Goal: Task Accomplishment & Management: Use online tool/utility

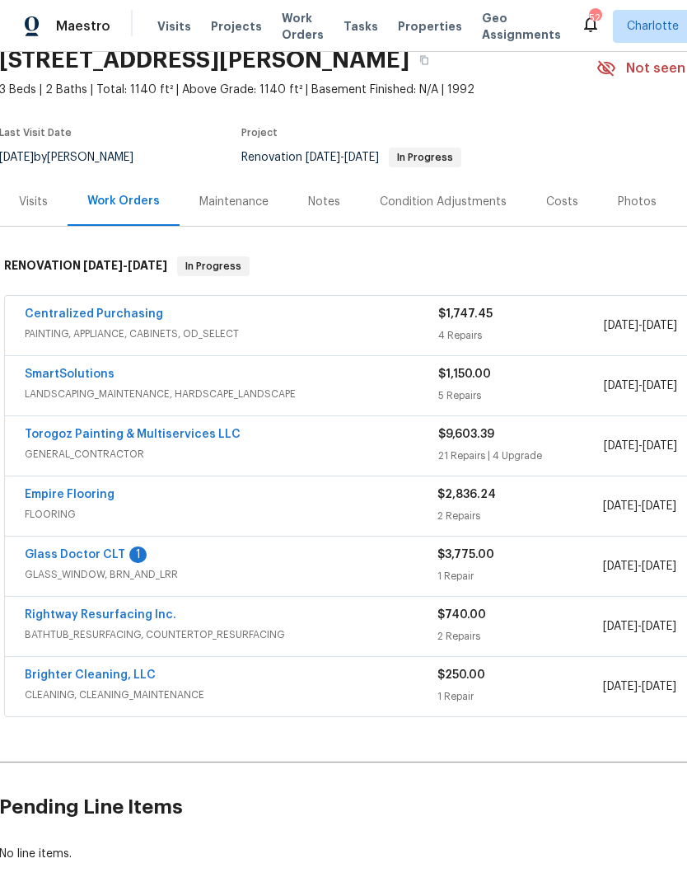
scroll to position [87, 2]
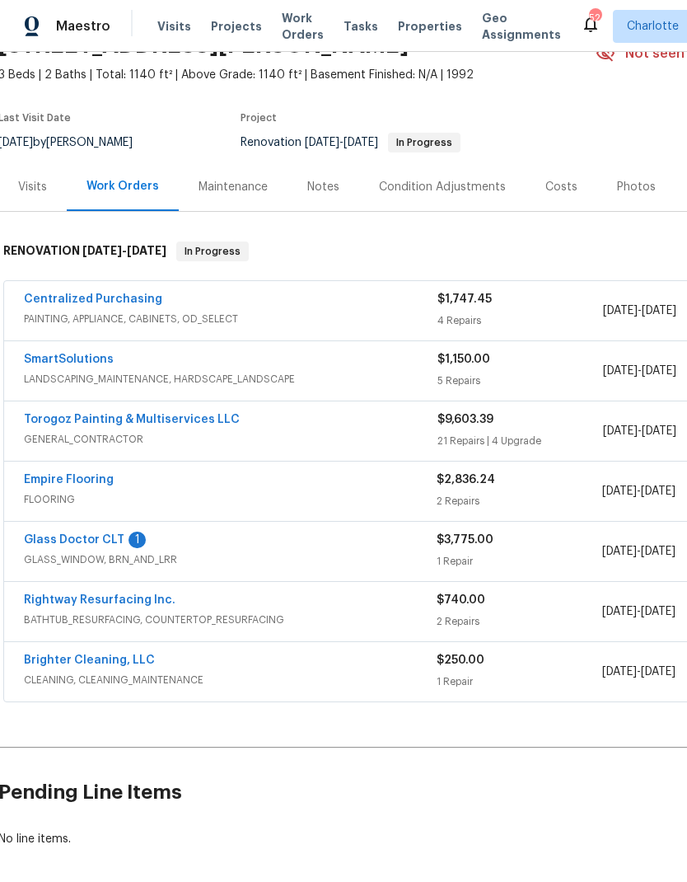
click at [76, 654] on link "Brighter Cleaning, LLC" at bounding box center [89, 660] width 131 height 12
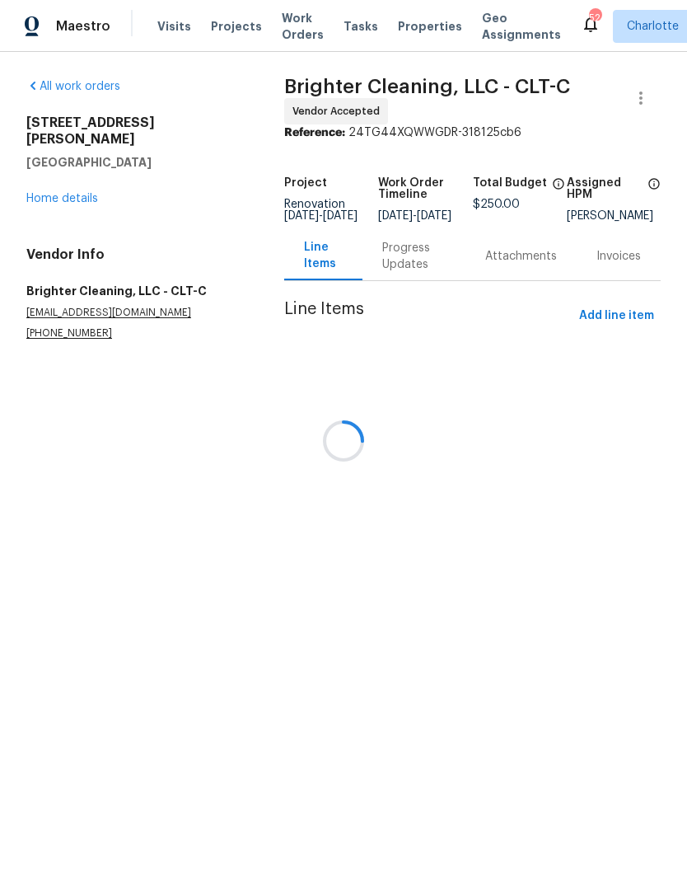
click at [410, 255] on div at bounding box center [343, 441] width 687 height 882
click at [414, 266] on div at bounding box center [343, 441] width 687 height 882
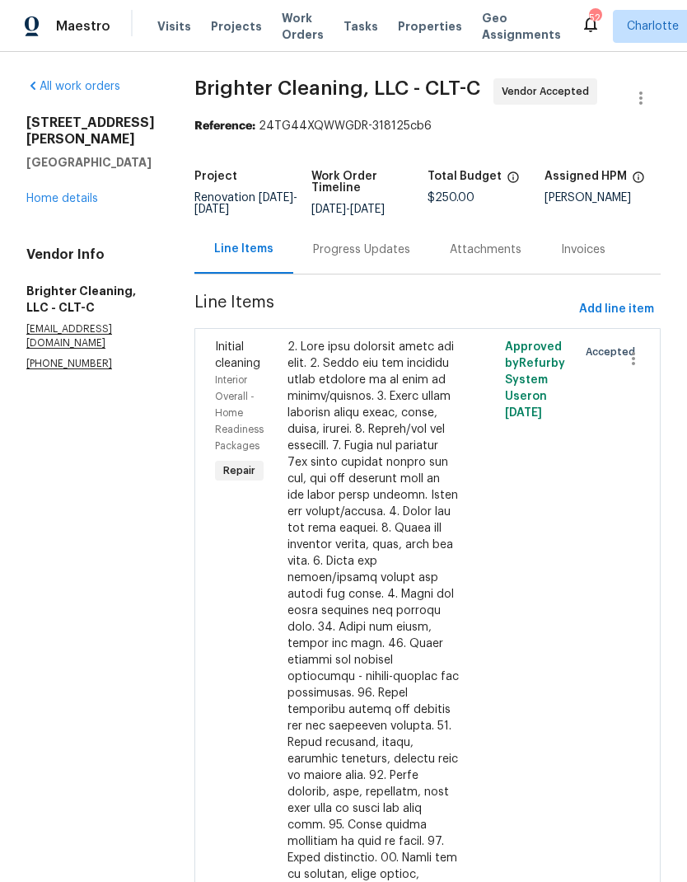
click at [340, 248] on div "Progress Updates" at bounding box center [361, 249] width 97 height 16
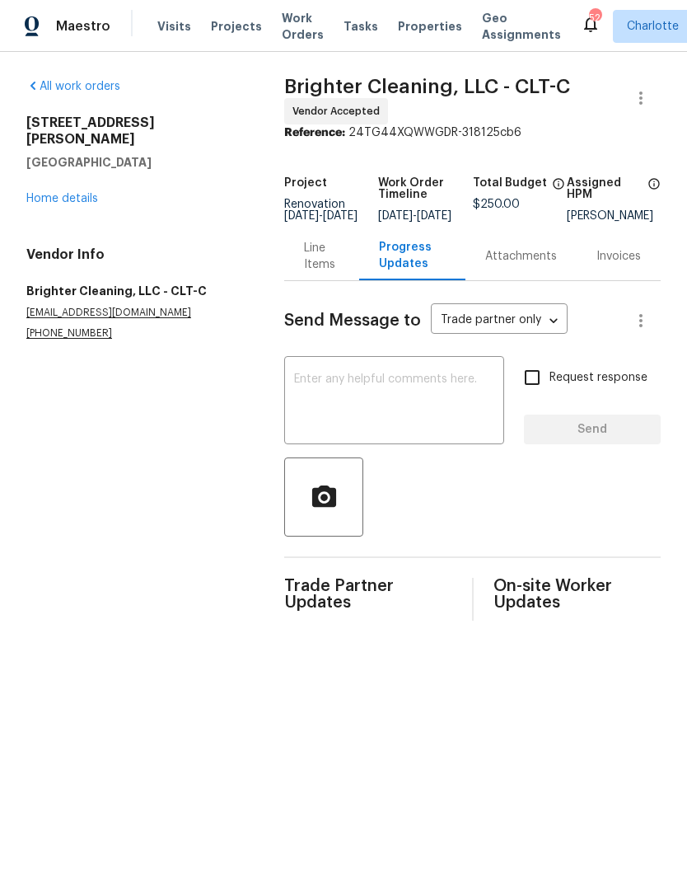
click at [372, 405] on textarea at bounding box center [394, 402] width 200 height 58
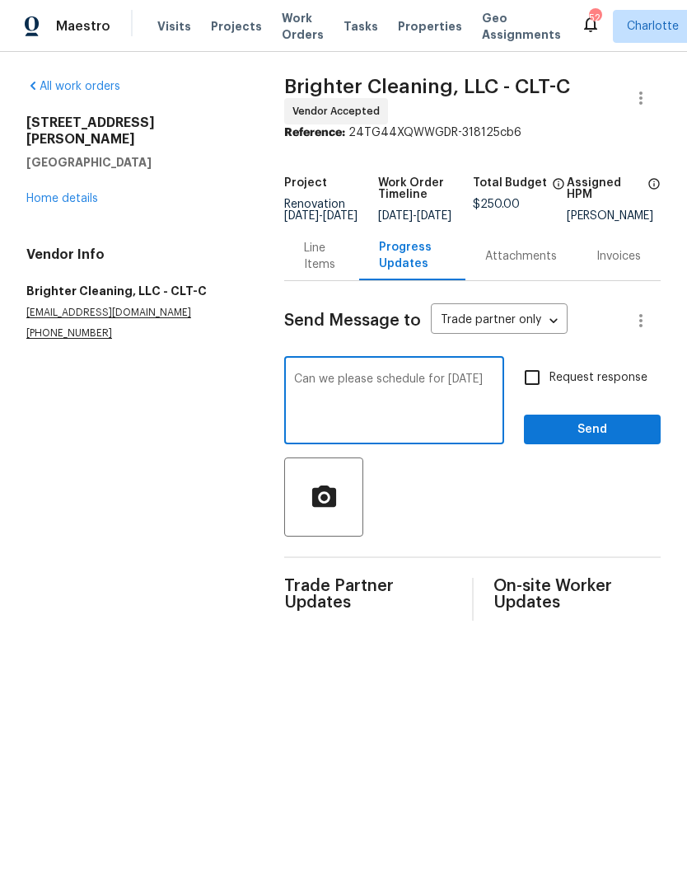
type textarea "Can we please schedule for Friday 9/12"
click at [546, 384] on input "Request response" at bounding box center [532, 377] width 35 height 35
checkbox input "true"
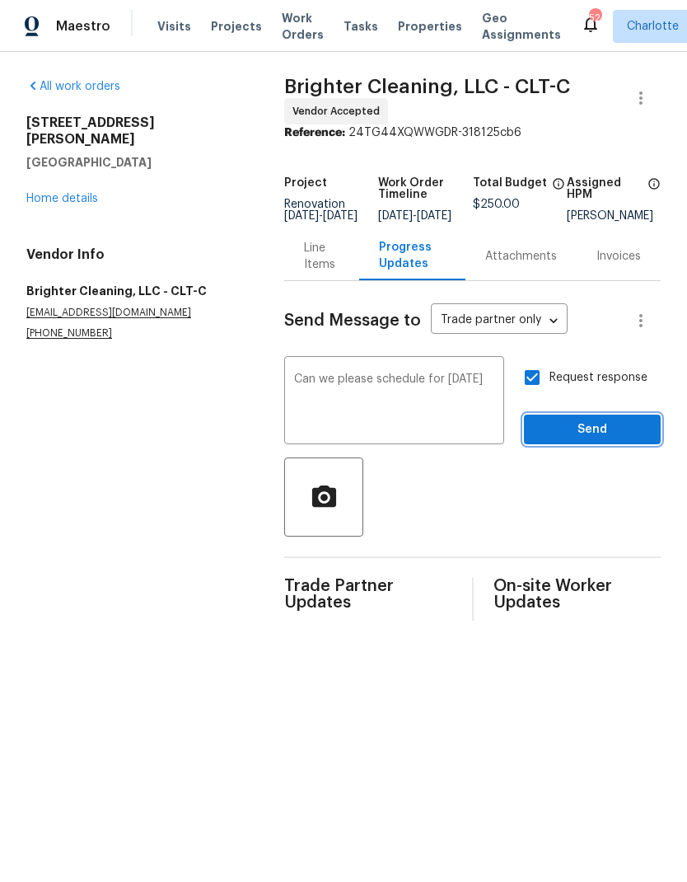
click at [605, 438] on span "Send" at bounding box center [592, 429] width 110 height 21
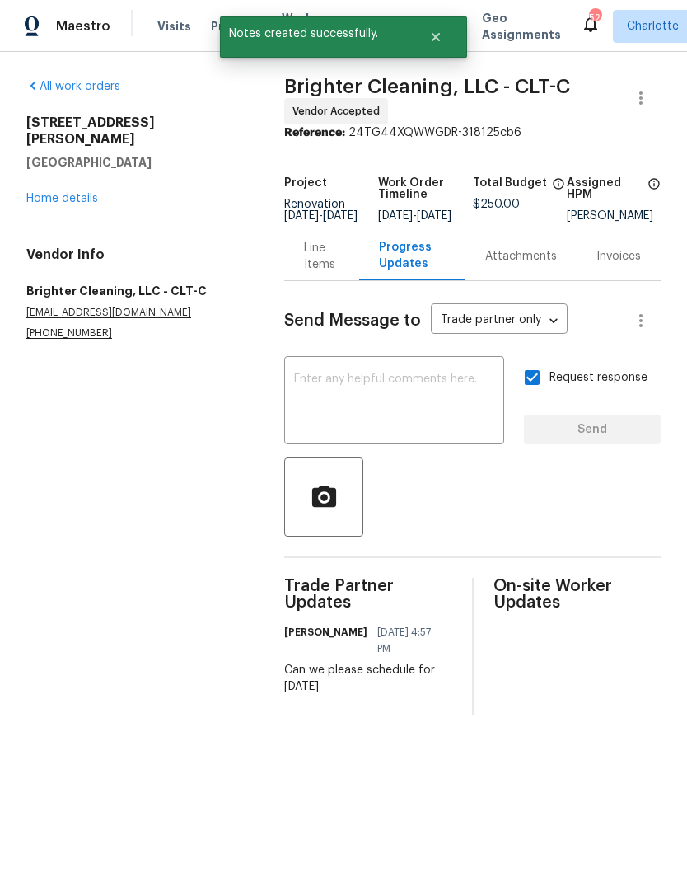
click at [43, 193] on link "Home details" at bounding box center [62, 199] width 72 height 12
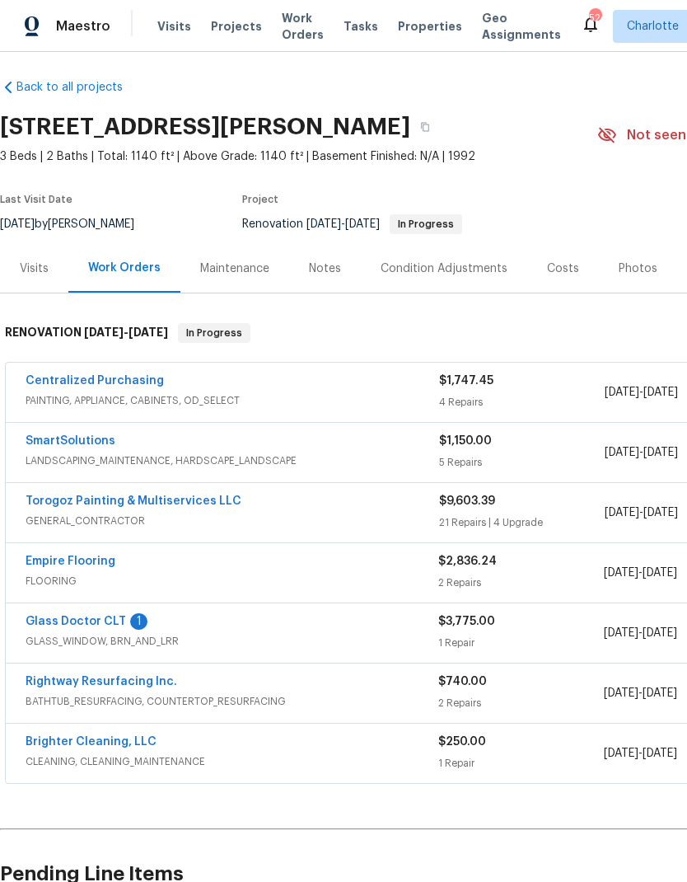
scroll to position [6, 0]
click at [152, 677] on link "Rightway Resurfacing Inc." at bounding box center [102, 682] width 152 height 12
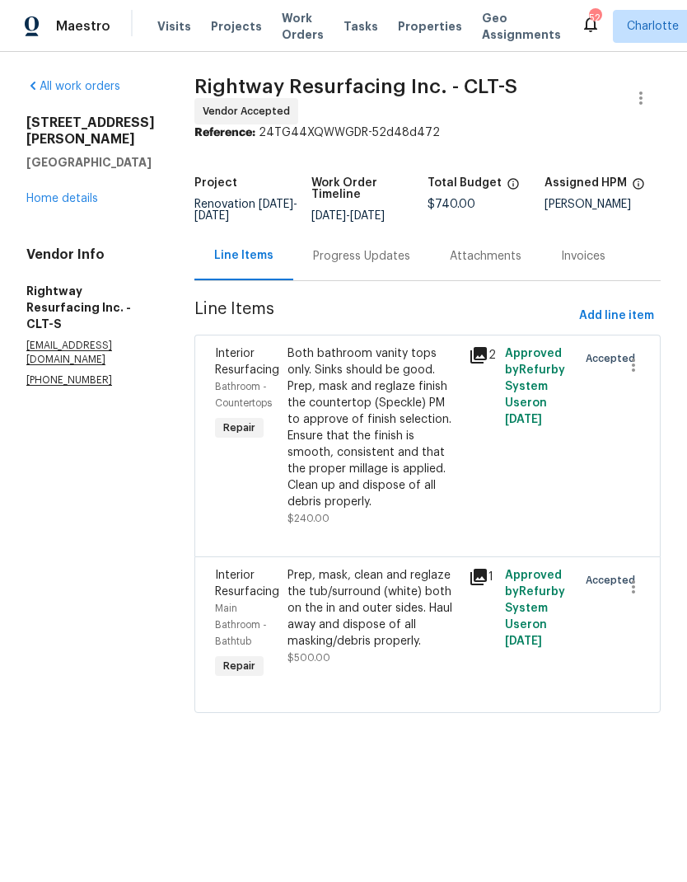
click at [391, 264] on div "Progress Updates" at bounding box center [361, 256] width 97 height 16
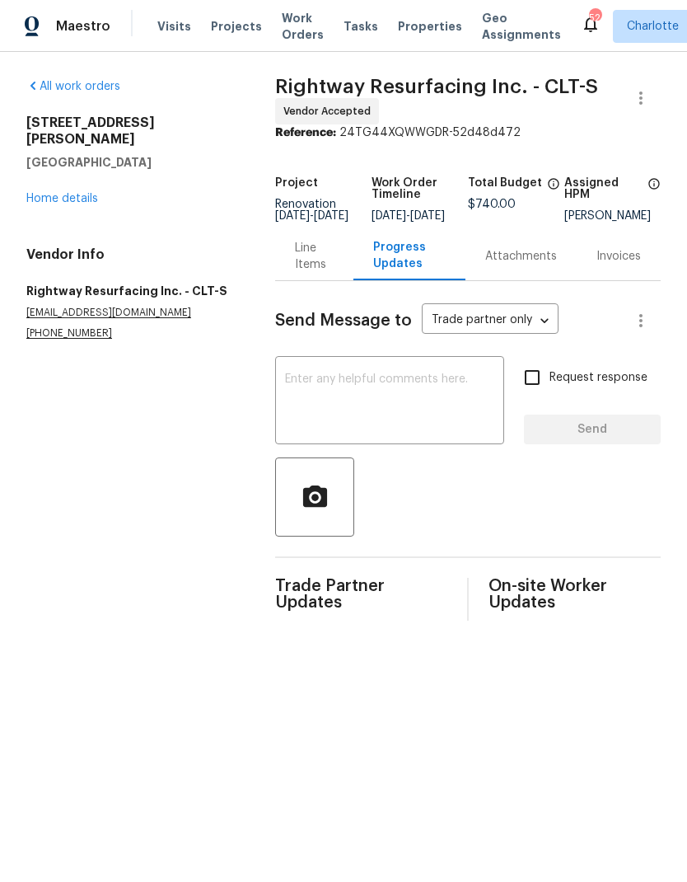
click at [404, 385] on textarea at bounding box center [389, 402] width 209 height 58
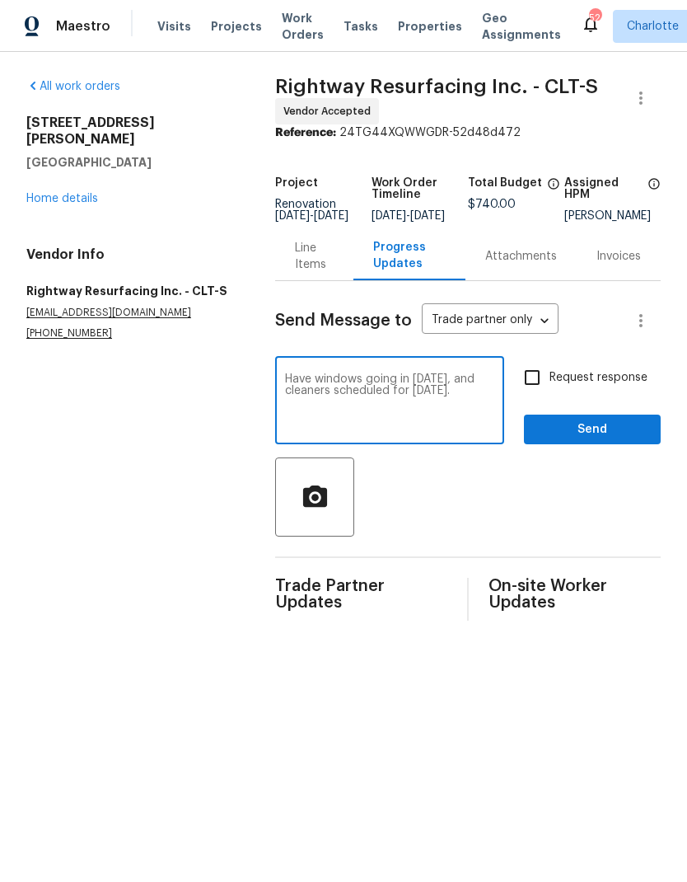
click at [276, 397] on div "Have windows going in Thursday, and cleaners scheduled for Friday. x ​" at bounding box center [389, 402] width 229 height 84
click at [287, 386] on textarea "Have windows going in Thursday, and cleaners scheduled for Friday." at bounding box center [389, 402] width 209 height 58
type textarea "This one will be ready for you Saturday. Let me know if that works or if you’ll…"
click at [539, 381] on input "Request response" at bounding box center [532, 377] width 35 height 35
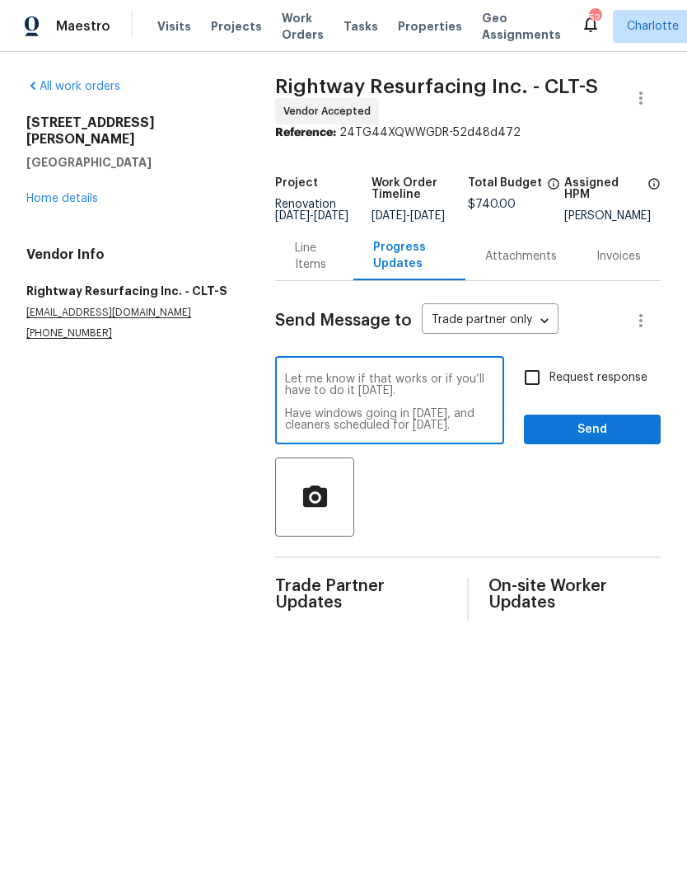
checkbox input "true"
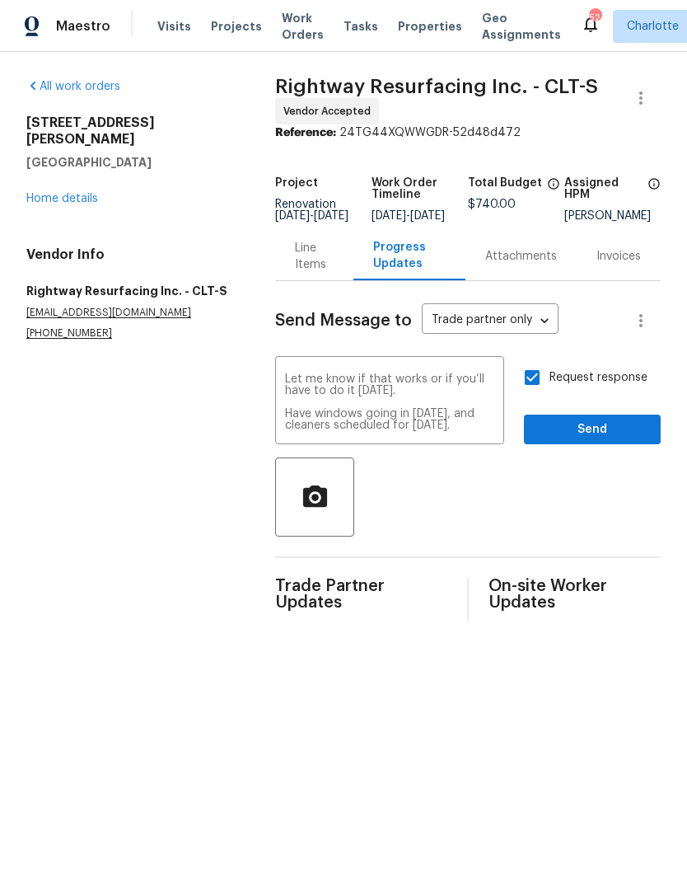
click at [463, 431] on textarea "This one will be ready for you Saturday. Let me know if that works or if you’ll…" at bounding box center [389, 402] width 209 height 58
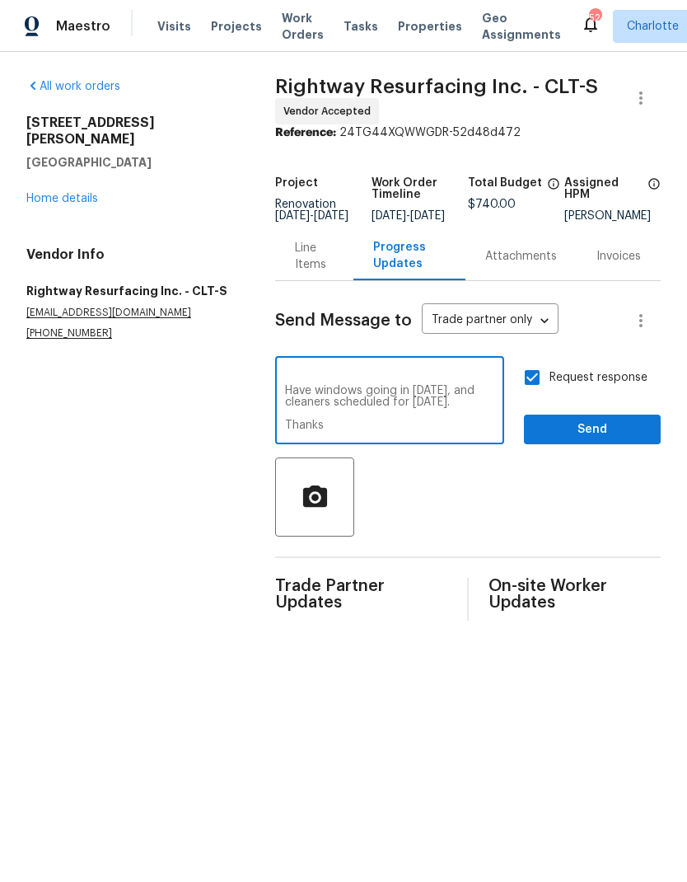
scroll to position [35, 0]
type textarea "This one will be ready for you Saturday. Let me know if that works or if you’ll…"
click at [611, 438] on span "Send" at bounding box center [592, 429] width 110 height 21
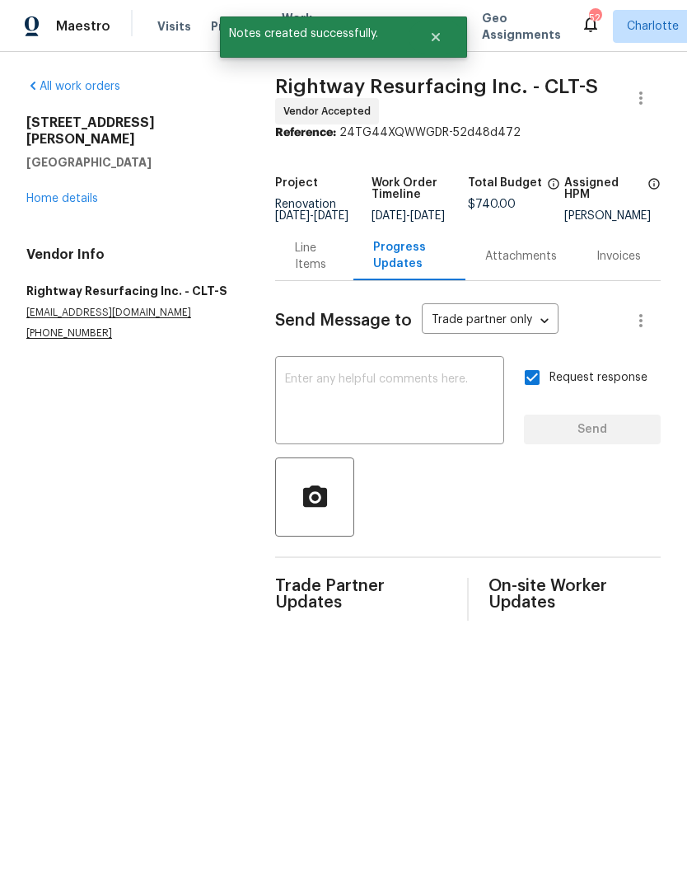
scroll to position [0, 0]
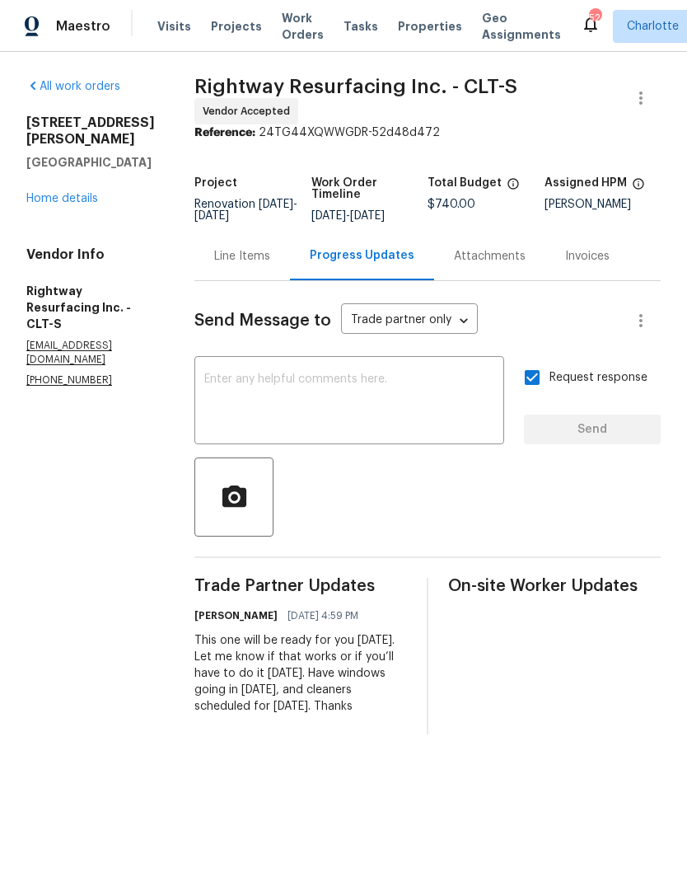
click at [85, 193] on link "Home details" at bounding box center [62, 199] width 72 height 12
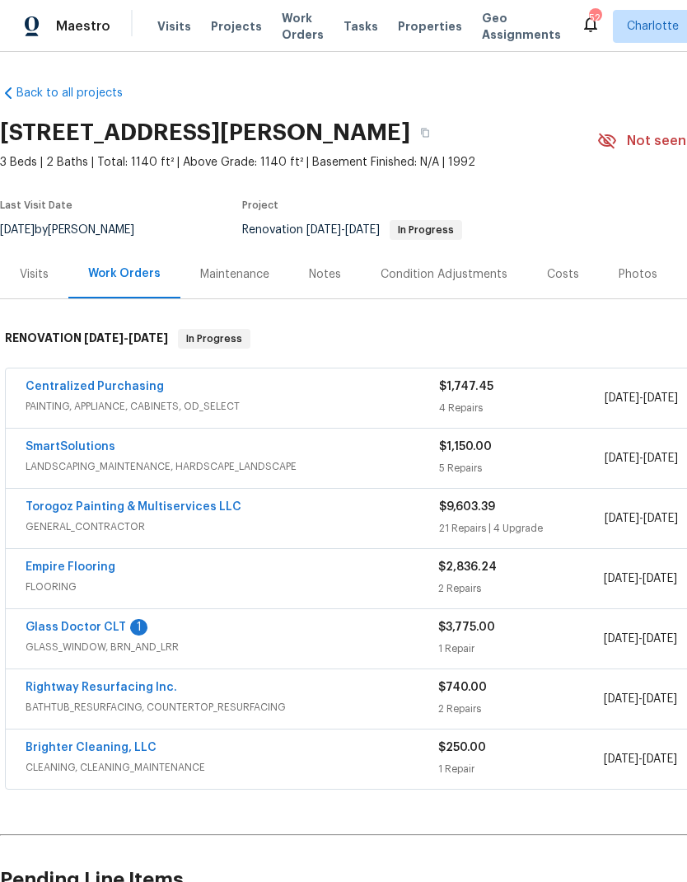
click at [208, 501] on link "Torogoz Painting & Multiservices LLC" at bounding box center [134, 507] width 216 height 12
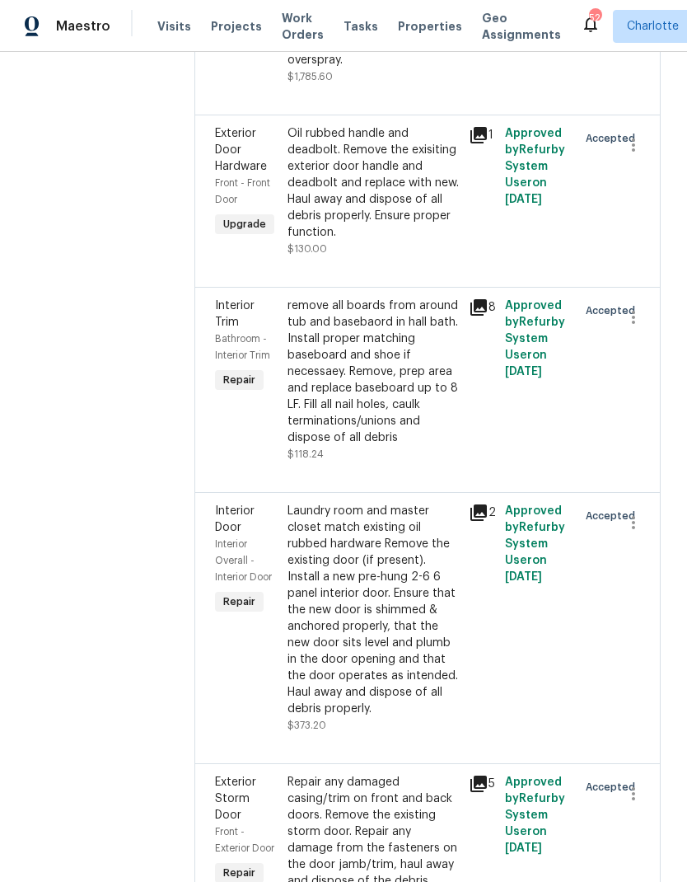
scroll to position [4876, 0]
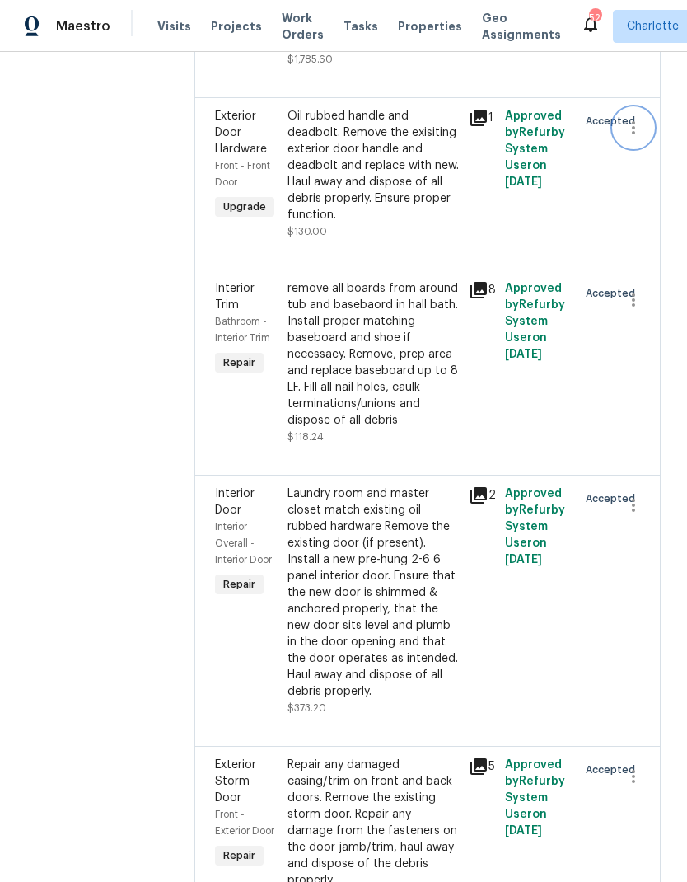
click at [639, 138] on icon "button" at bounding box center [634, 128] width 20 height 20
click at [653, 546] on li "Cancel" at bounding box center [641, 543] width 63 height 27
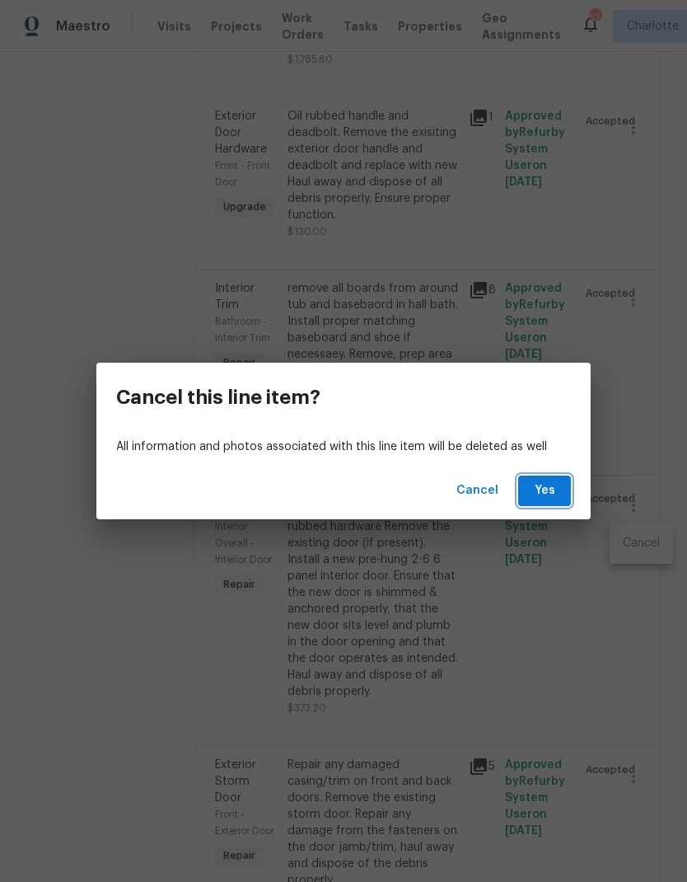
click at [543, 494] on span "Yes" at bounding box center [544, 490] width 26 height 21
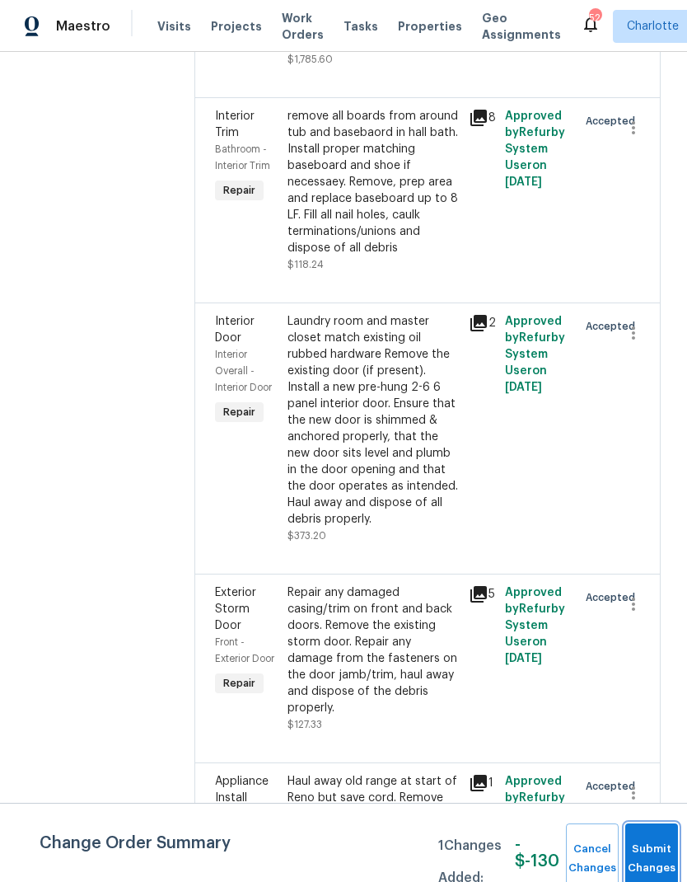
click at [646, 840] on button "Submit Changes" at bounding box center [651, 858] width 53 height 71
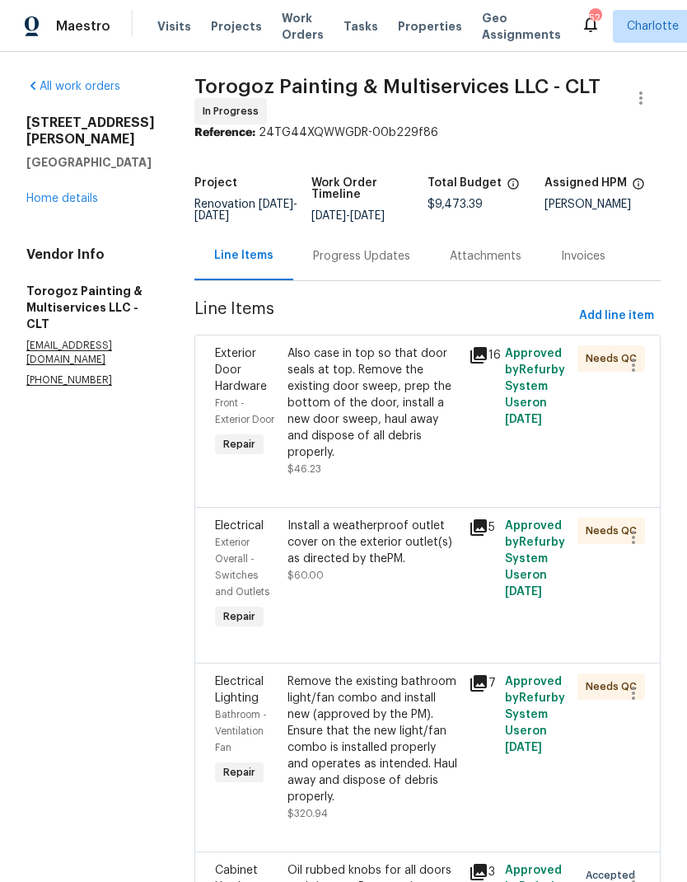
scroll to position [0, 0]
click at [58, 193] on link "Home details" at bounding box center [62, 199] width 72 height 12
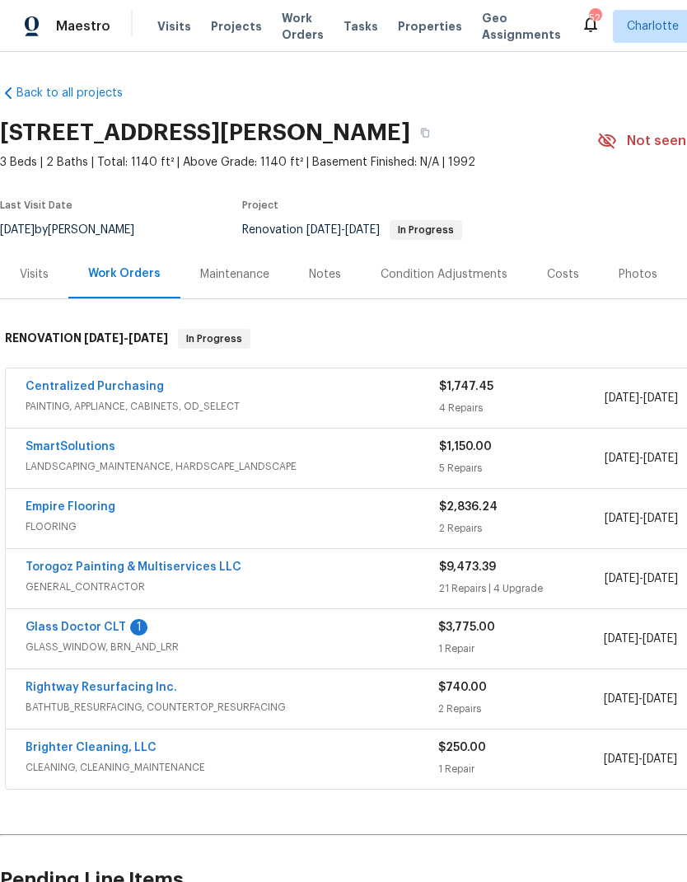
click at [176, 447] on div "SmartSolutions" at bounding box center [233, 448] width 414 height 20
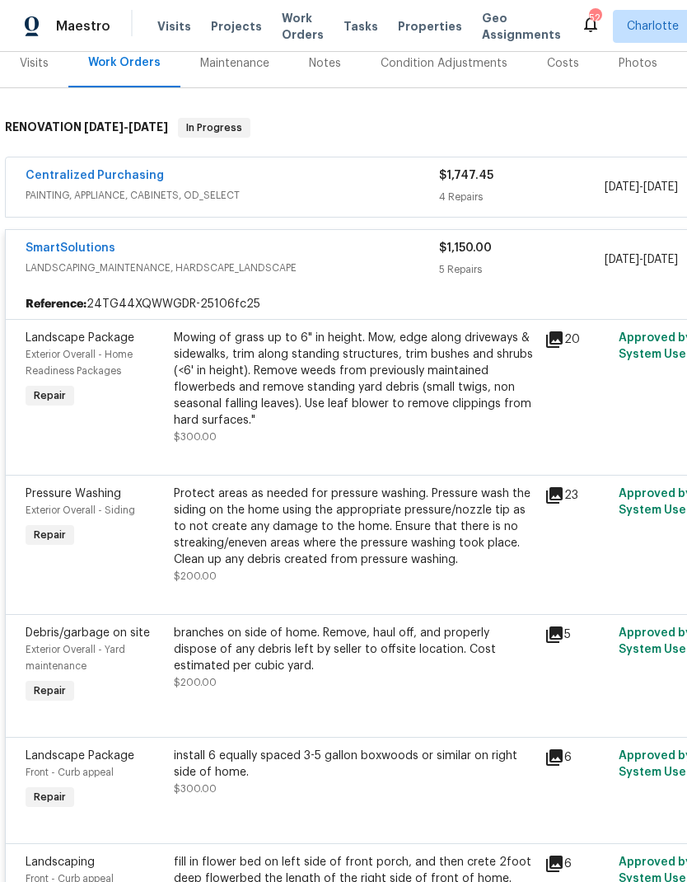
scroll to position [212, 0]
click at [434, 536] on div "Protect areas as needed for pressure washing. Pressure wash the siding on the h…" at bounding box center [354, 525] width 361 height 82
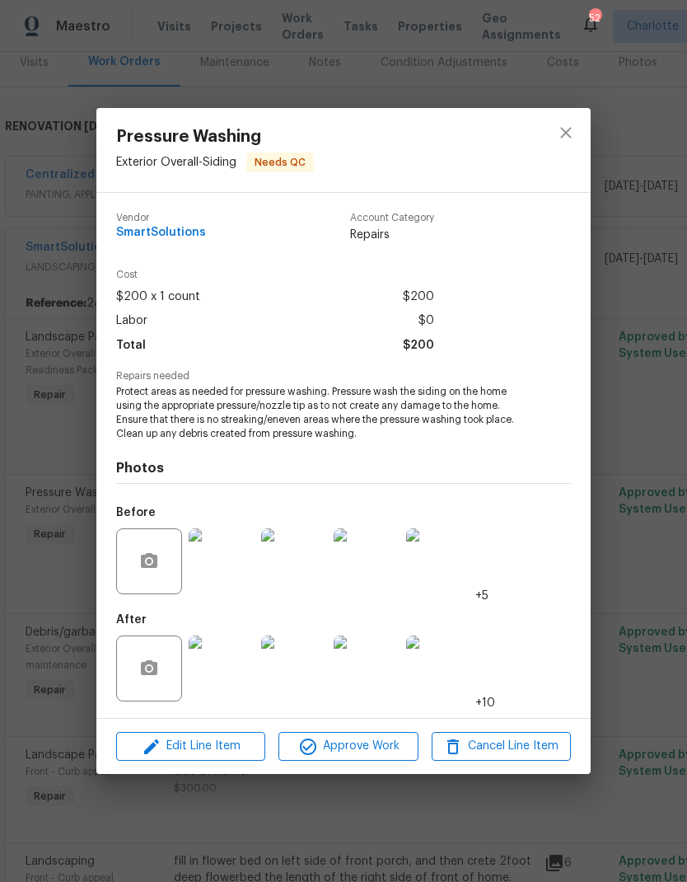
click at [220, 683] on img at bounding box center [222, 668] width 66 height 66
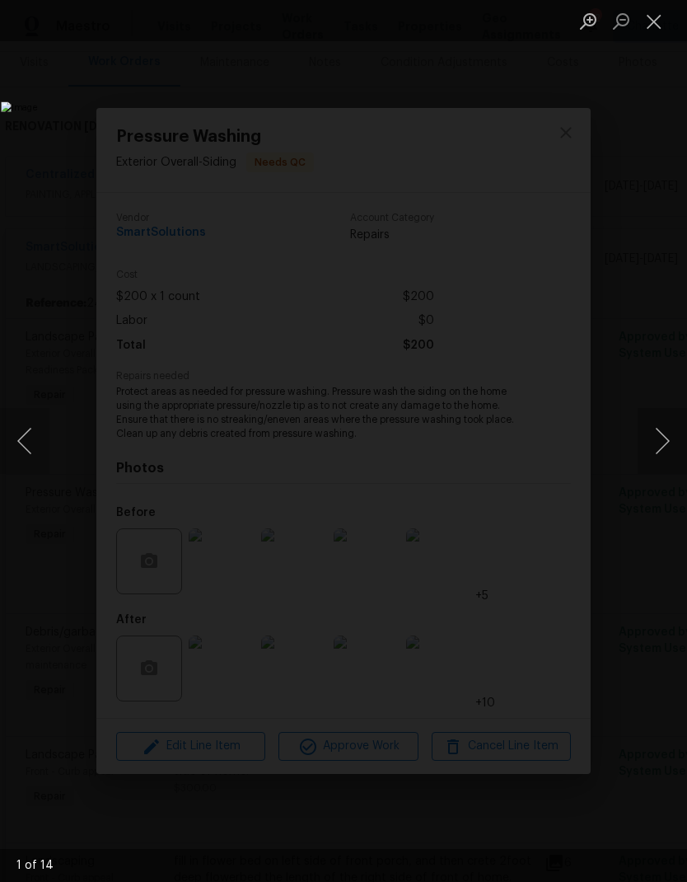
click at [667, 442] on button "Next image" at bounding box center [662, 441] width 49 height 66
click at [663, 436] on button "Next image" at bounding box center [662, 441] width 49 height 66
click at [663, 435] on button "Next image" at bounding box center [662, 441] width 49 height 66
click at [665, 440] on button "Next image" at bounding box center [662, 441] width 49 height 66
click at [667, 443] on button "Next image" at bounding box center [662, 441] width 49 height 66
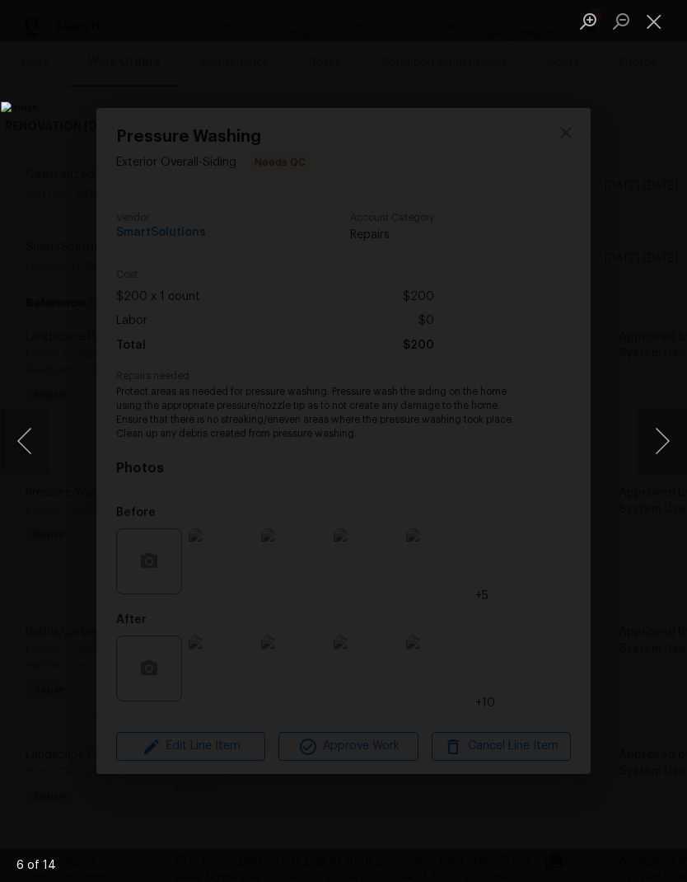
click at [665, 441] on button "Next image" at bounding box center [662, 441] width 49 height 66
click at [667, 437] on button "Next image" at bounding box center [662, 441] width 49 height 66
click at [667, 436] on button "Next image" at bounding box center [662, 441] width 49 height 66
click at [667, 432] on button "Next image" at bounding box center [662, 441] width 49 height 66
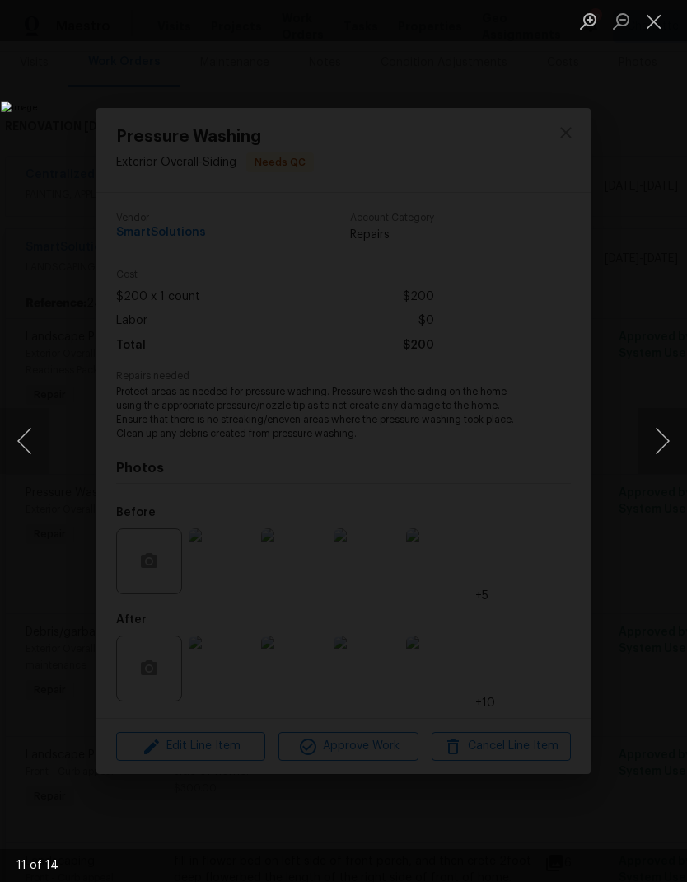
click at [667, 437] on button "Next image" at bounding box center [662, 441] width 49 height 66
click at [671, 443] on button "Next image" at bounding box center [662, 441] width 49 height 66
click at [666, 431] on button "Next image" at bounding box center [662, 441] width 49 height 66
click at [667, 439] on button "Next image" at bounding box center [662, 441] width 49 height 66
click at [666, 437] on button "Next image" at bounding box center [662, 441] width 49 height 66
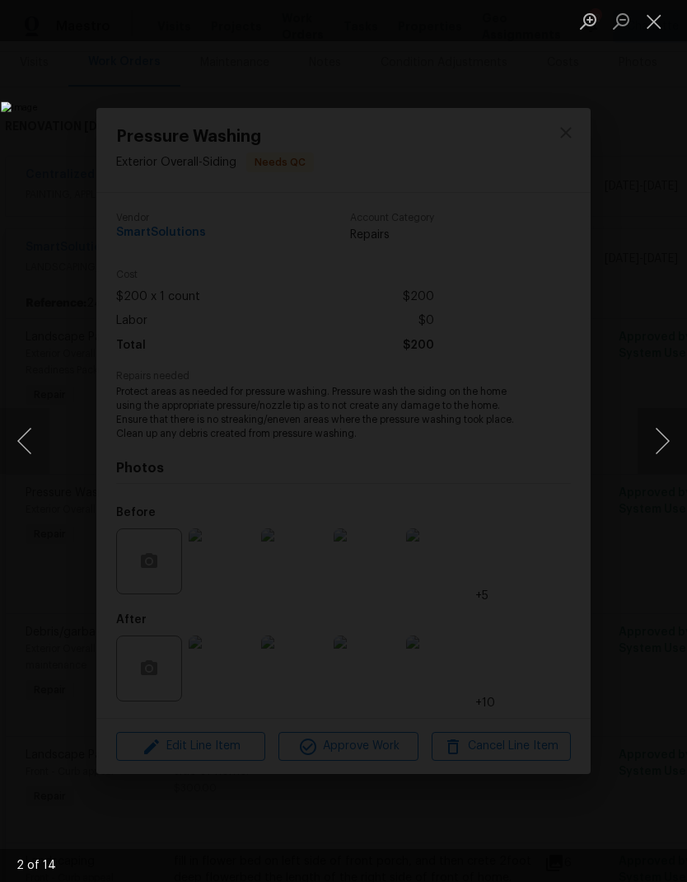
click at [667, 437] on button "Next image" at bounding box center [662, 441] width 49 height 66
click at [667, 438] on button "Next image" at bounding box center [662, 441] width 49 height 66
click at [665, 437] on button "Next image" at bounding box center [662, 441] width 49 height 66
click at [667, 440] on button "Next image" at bounding box center [662, 441] width 49 height 66
click at [664, 436] on button "Next image" at bounding box center [662, 441] width 49 height 66
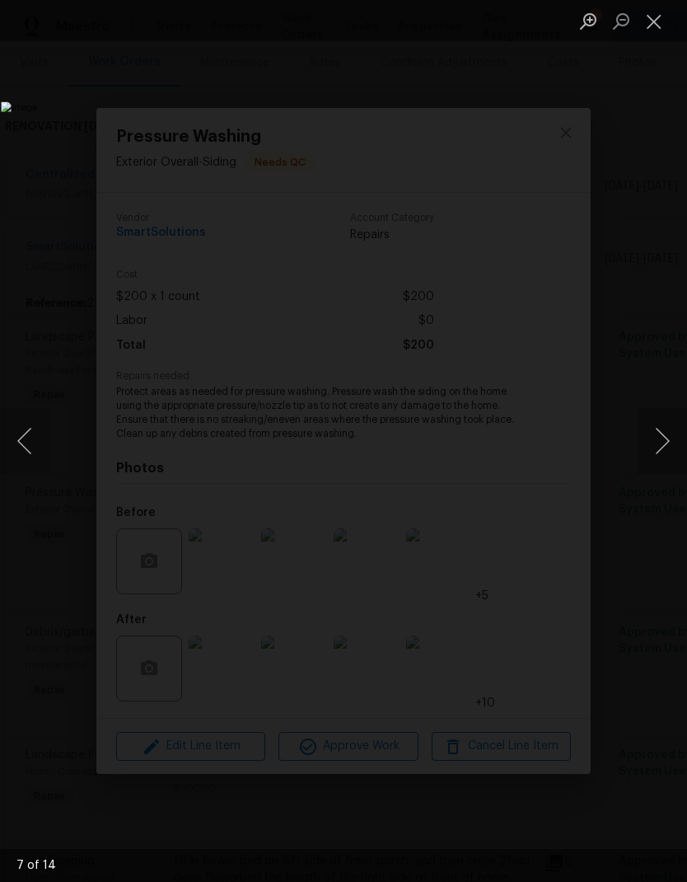
click at [665, 438] on button "Next image" at bounding box center [662, 441] width 49 height 66
click at [662, 26] on button "Close lightbox" at bounding box center [654, 21] width 33 height 29
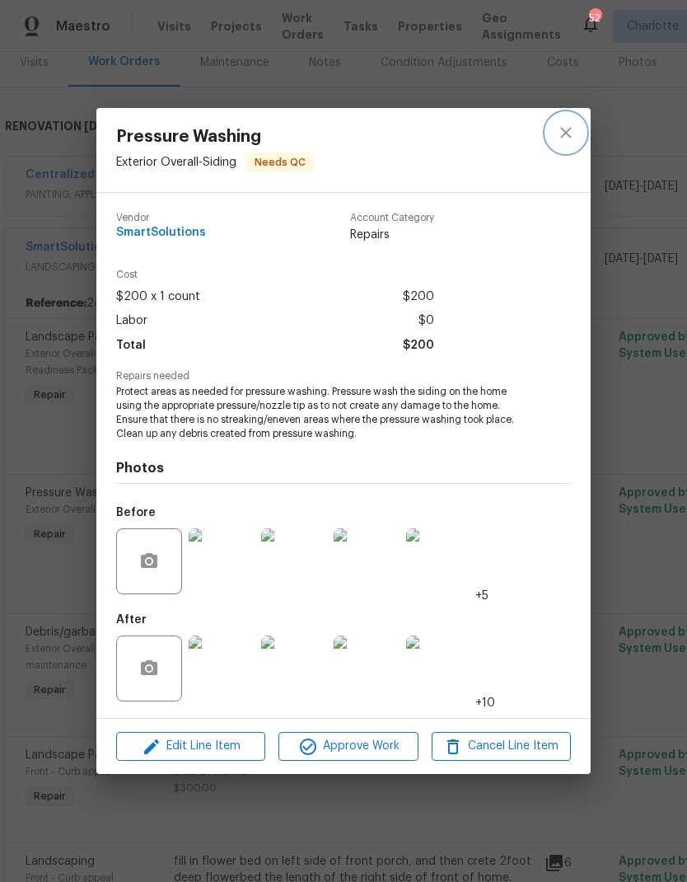
click at [582, 119] on button "close" at bounding box center [566, 133] width 40 height 40
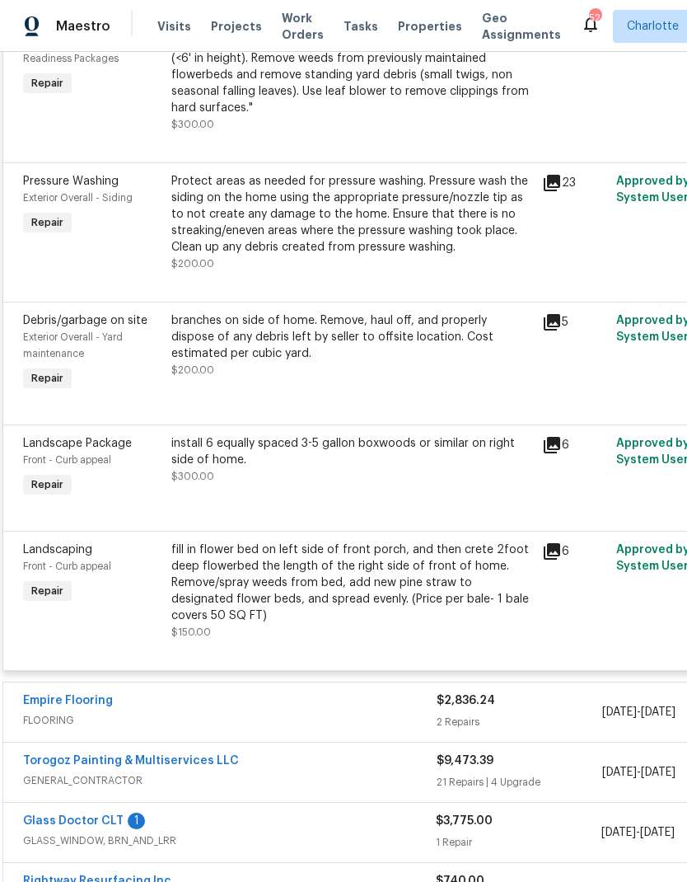
scroll to position [524, 2]
click at [498, 464] on div "install 6 equally spaced 3-5 gallon boxwoods or similar on right side of home." at bounding box center [351, 450] width 361 height 33
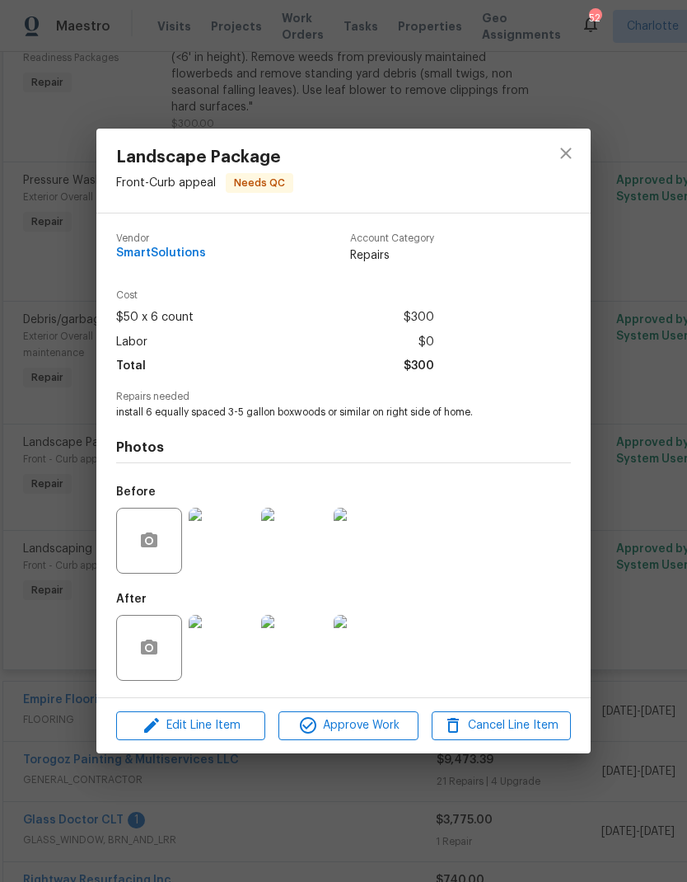
click at [297, 651] on img at bounding box center [294, 648] width 66 height 66
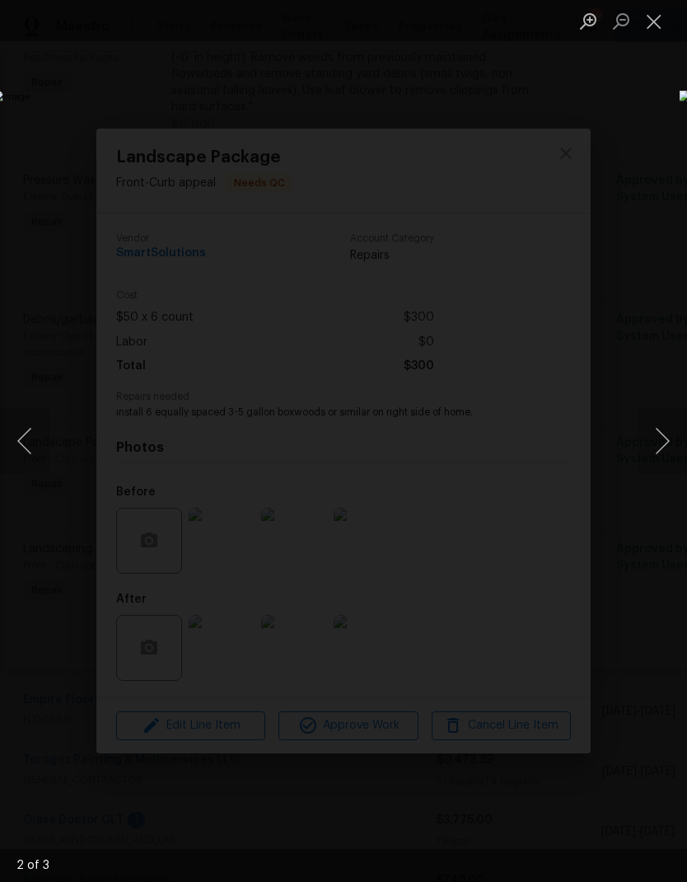
click at [660, 28] on button "Close lightbox" at bounding box center [654, 21] width 33 height 29
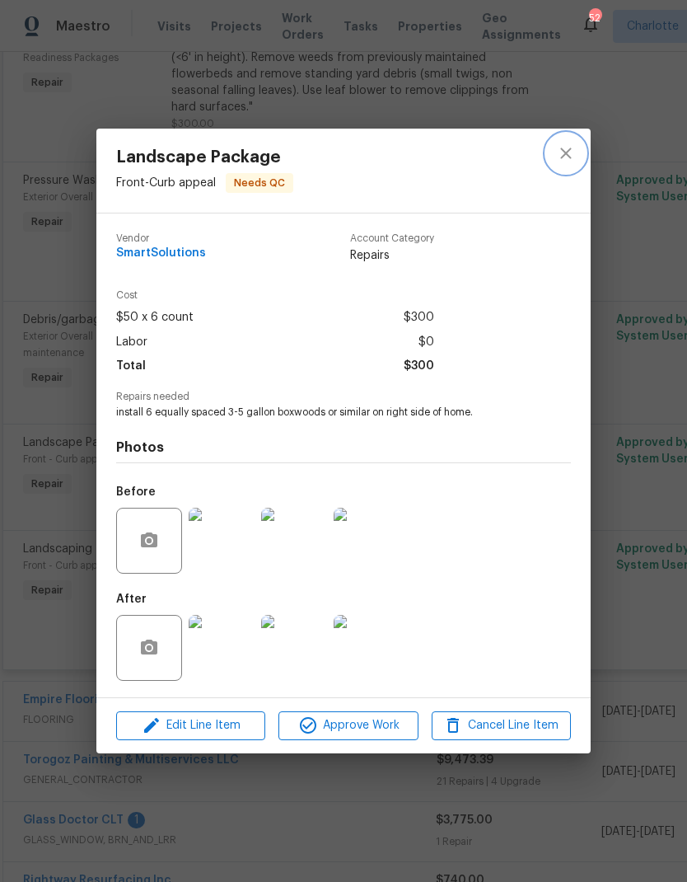
click at [565, 153] on icon "close" at bounding box center [565, 153] width 11 height 11
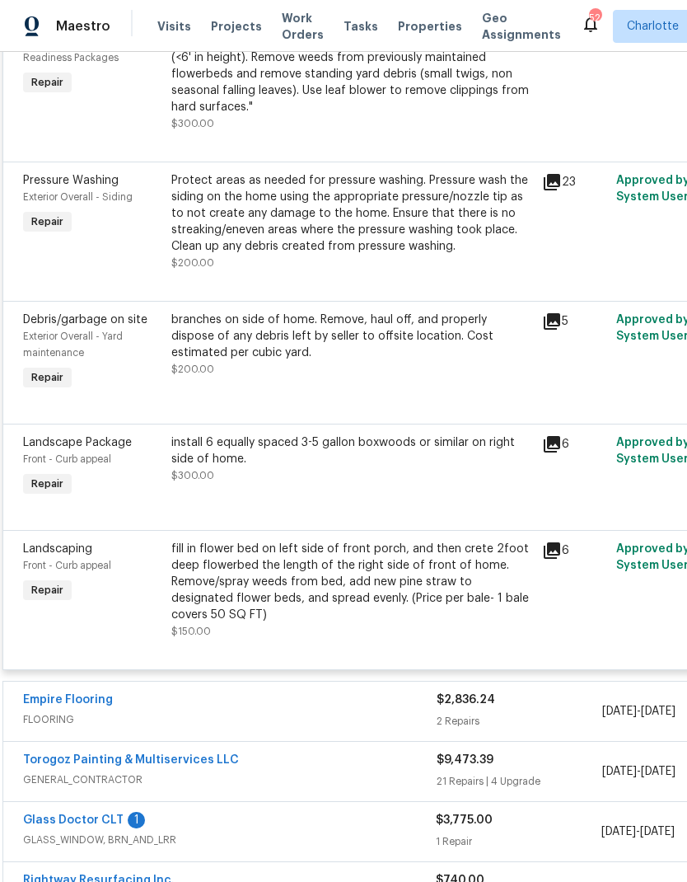
click at [375, 234] on div "Protect areas as needed for pressure washing. Pressure wash the siding on the h…" at bounding box center [351, 213] width 361 height 82
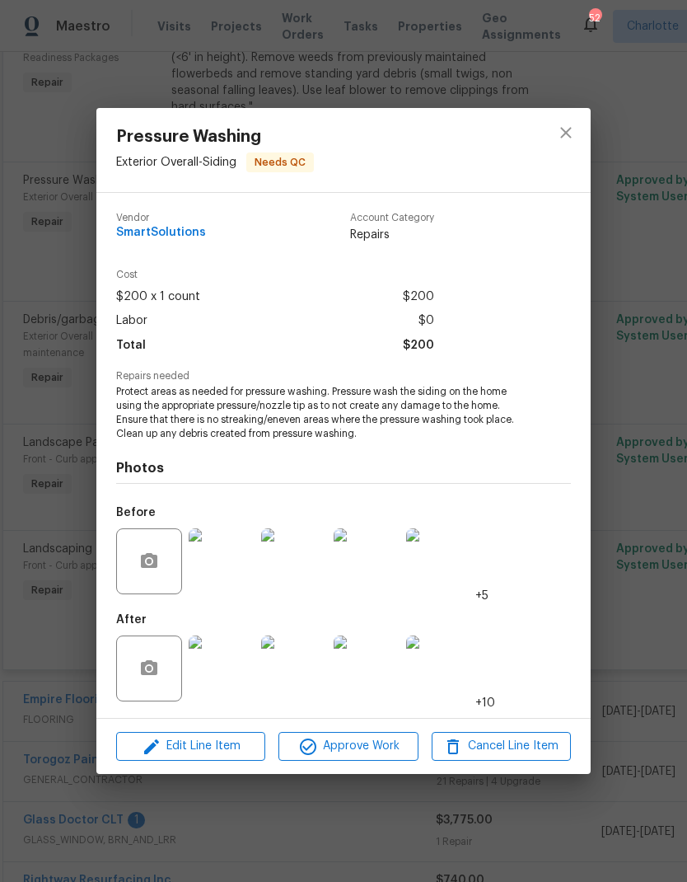
click at [243, 681] on img at bounding box center [222, 668] width 66 height 66
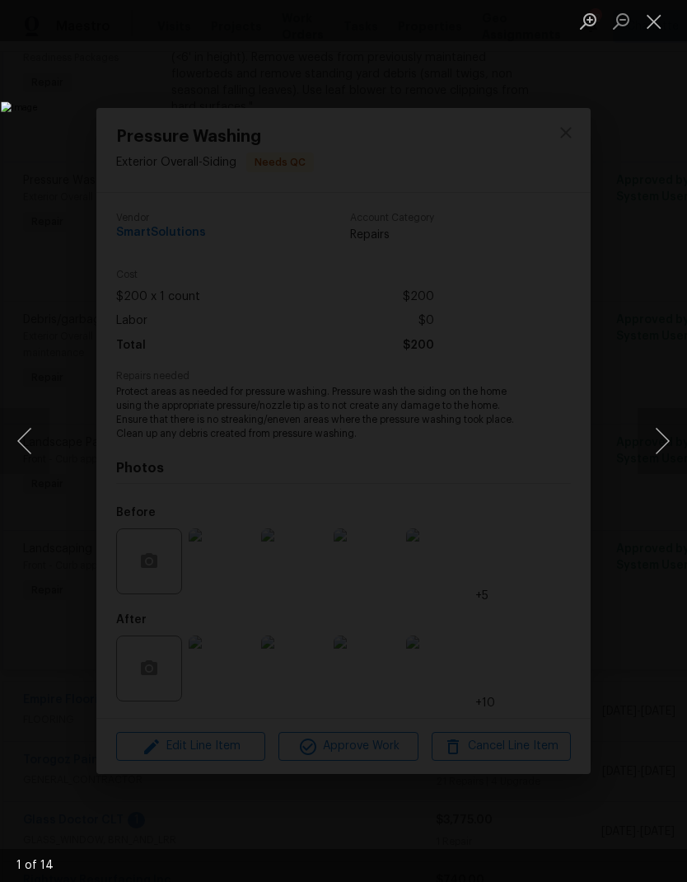
click at [667, 447] on button "Next image" at bounding box center [662, 441] width 49 height 66
click at [665, 443] on button "Next image" at bounding box center [662, 441] width 49 height 66
click at [665, 438] on button "Next image" at bounding box center [662, 441] width 49 height 66
click at [663, 433] on button "Next image" at bounding box center [662, 441] width 49 height 66
click at [667, 436] on button "Next image" at bounding box center [662, 441] width 49 height 66
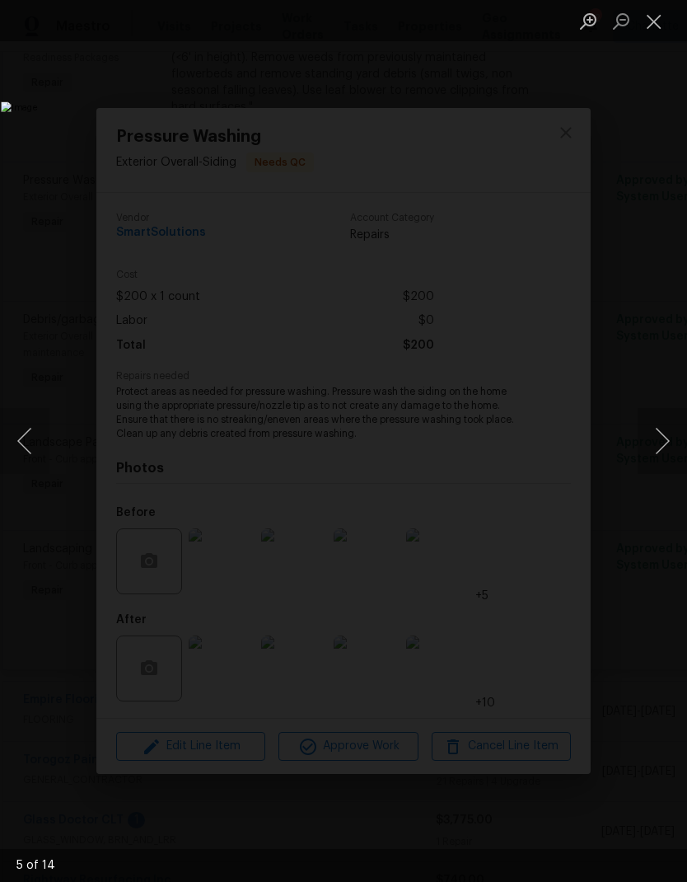
click at [669, 435] on button "Next image" at bounding box center [662, 441] width 49 height 66
click at [667, 439] on button "Next image" at bounding box center [662, 441] width 49 height 66
click at [663, 433] on button "Next image" at bounding box center [662, 441] width 49 height 66
click at [662, 433] on button "Next image" at bounding box center [662, 441] width 49 height 66
click at [665, 435] on button "Next image" at bounding box center [662, 441] width 49 height 66
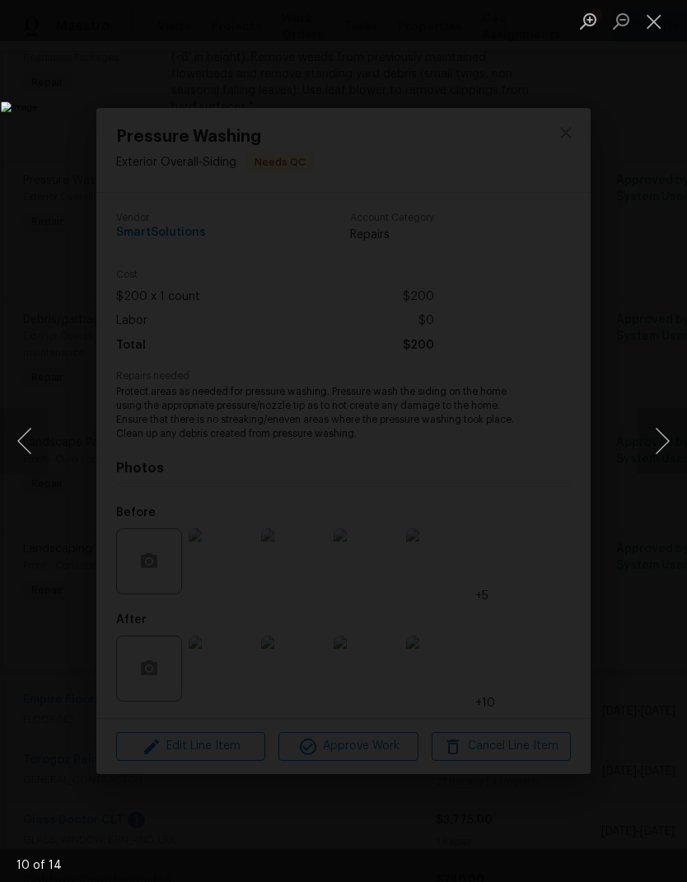
click at [659, 446] on button "Next image" at bounding box center [662, 441] width 49 height 66
click at [664, 436] on button "Next image" at bounding box center [662, 441] width 49 height 66
click at [664, 442] on button "Next image" at bounding box center [662, 441] width 49 height 66
click at [658, 18] on button "Close lightbox" at bounding box center [654, 21] width 33 height 29
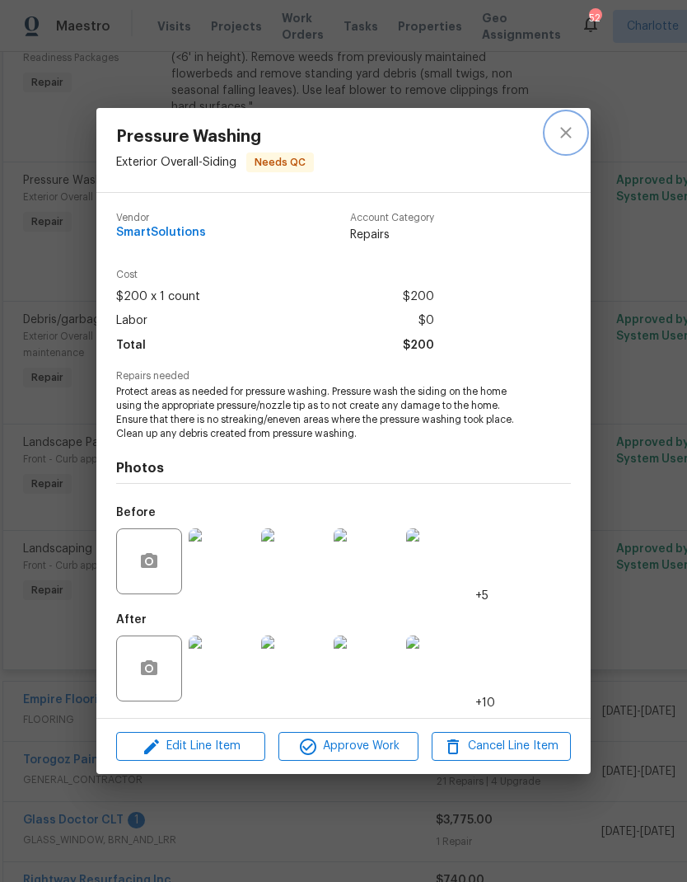
click at [564, 136] on icon "close" at bounding box center [566, 133] width 20 height 20
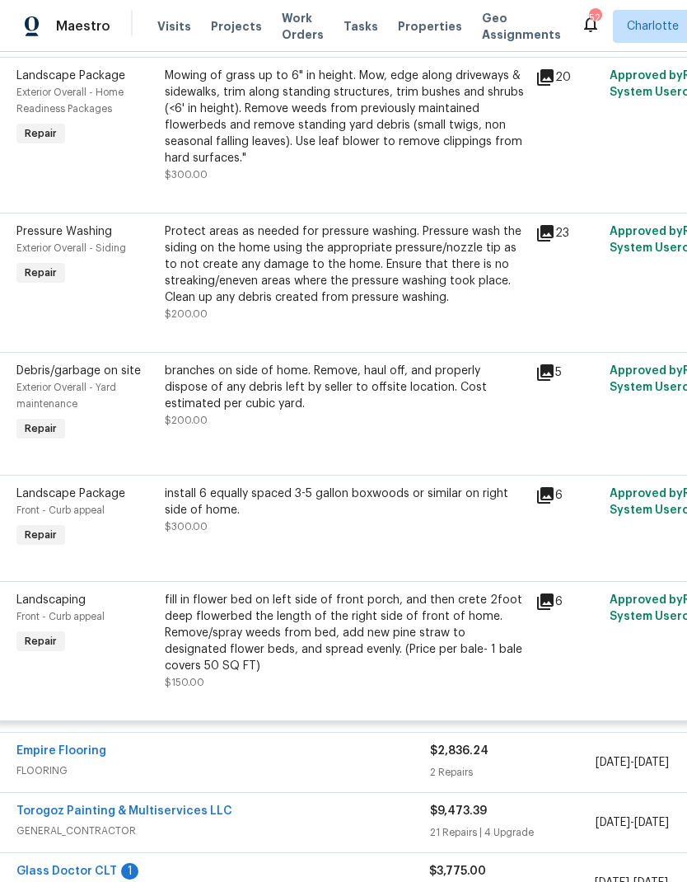
scroll to position [470, 10]
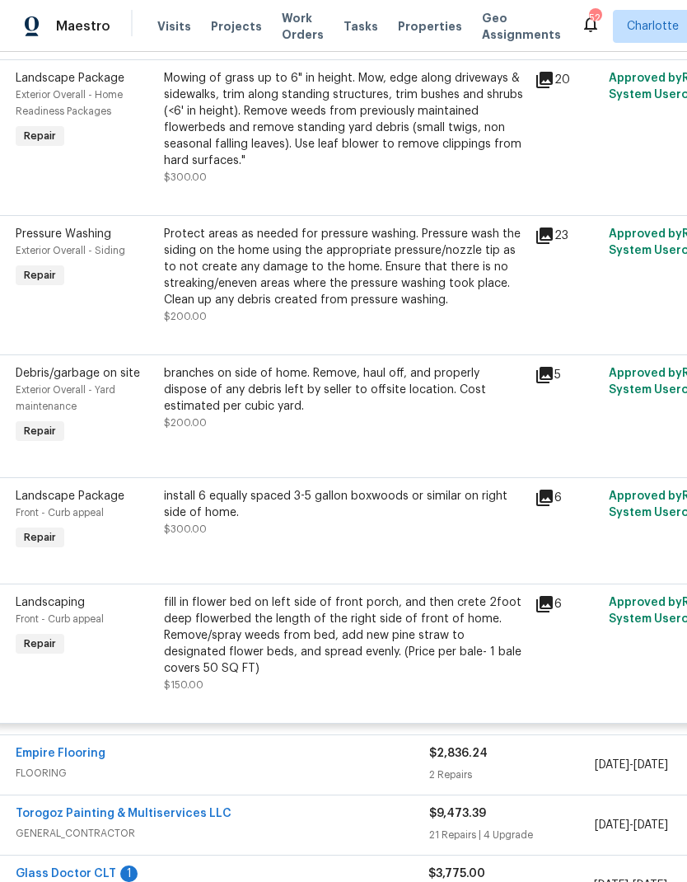
click at [172, 268] on div "Protect areas as needed for pressure washing. Pressure wash the siding on the h…" at bounding box center [344, 267] width 361 height 82
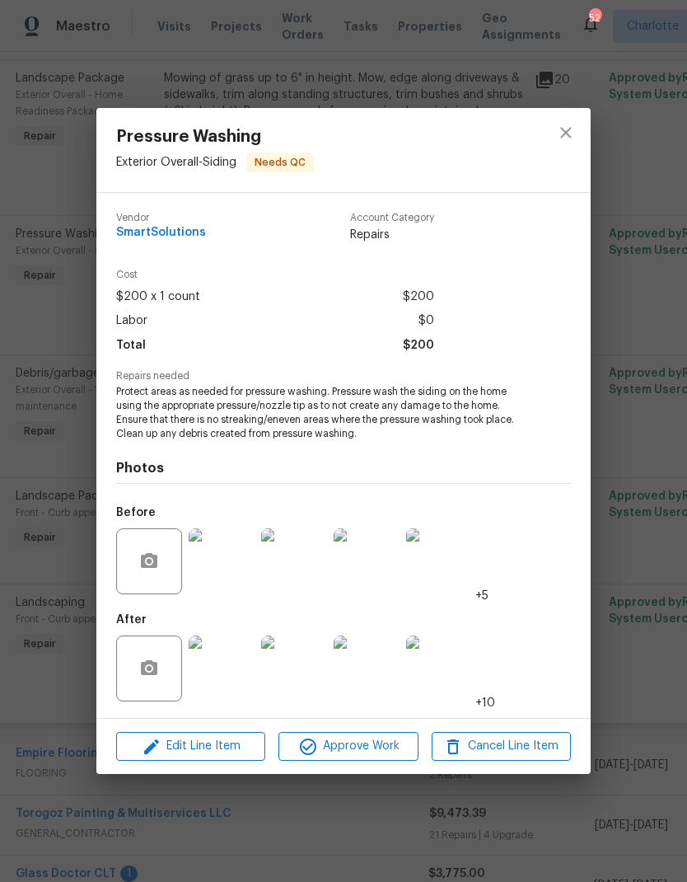
click at [231, 678] on img at bounding box center [222, 668] width 66 height 66
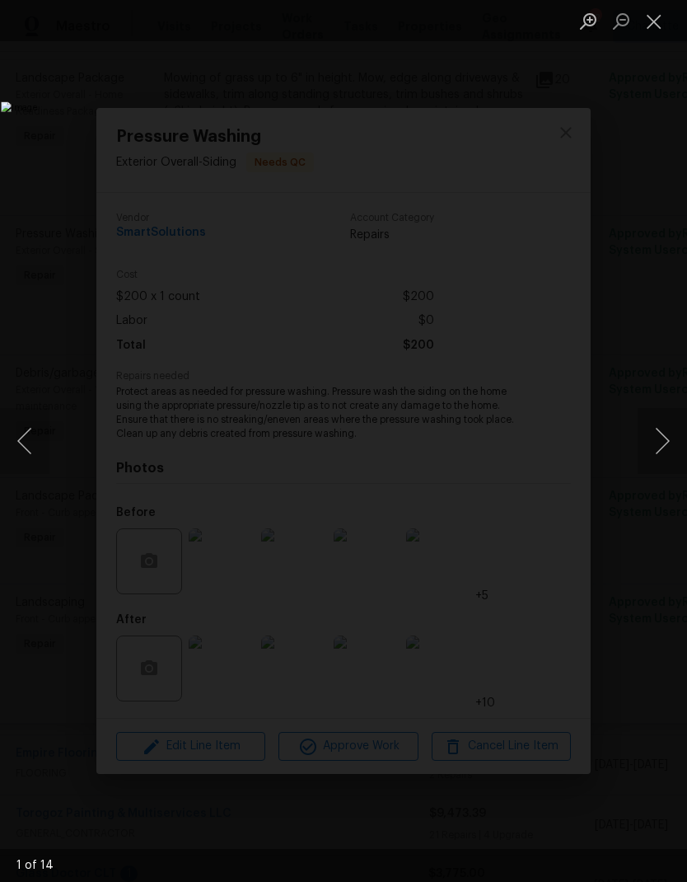
click at [664, 435] on button "Next image" at bounding box center [662, 441] width 49 height 66
click at [662, 447] on button "Next image" at bounding box center [662, 441] width 49 height 66
click at [667, 442] on button "Next image" at bounding box center [662, 441] width 49 height 66
click at [667, 444] on button "Next image" at bounding box center [662, 441] width 49 height 66
click at [665, 447] on button "Next image" at bounding box center [662, 441] width 49 height 66
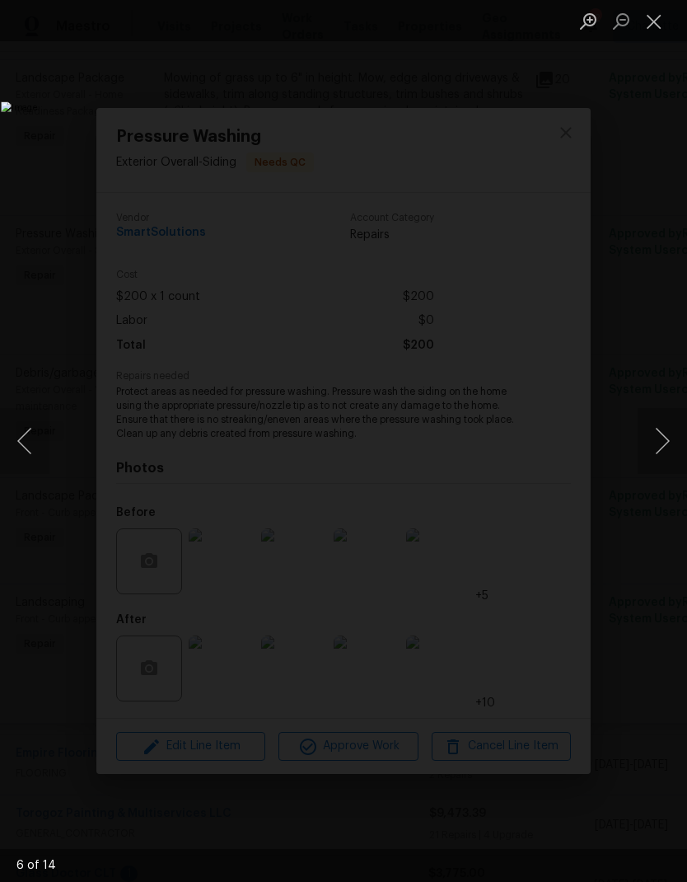
click at [37, 438] on button "Previous image" at bounding box center [24, 441] width 49 height 66
click at [669, 436] on button "Next image" at bounding box center [662, 441] width 49 height 66
click at [663, 429] on button "Next image" at bounding box center [662, 441] width 49 height 66
click at [665, 444] on button "Next image" at bounding box center [662, 441] width 49 height 66
click at [663, 449] on button "Next image" at bounding box center [662, 441] width 49 height 66
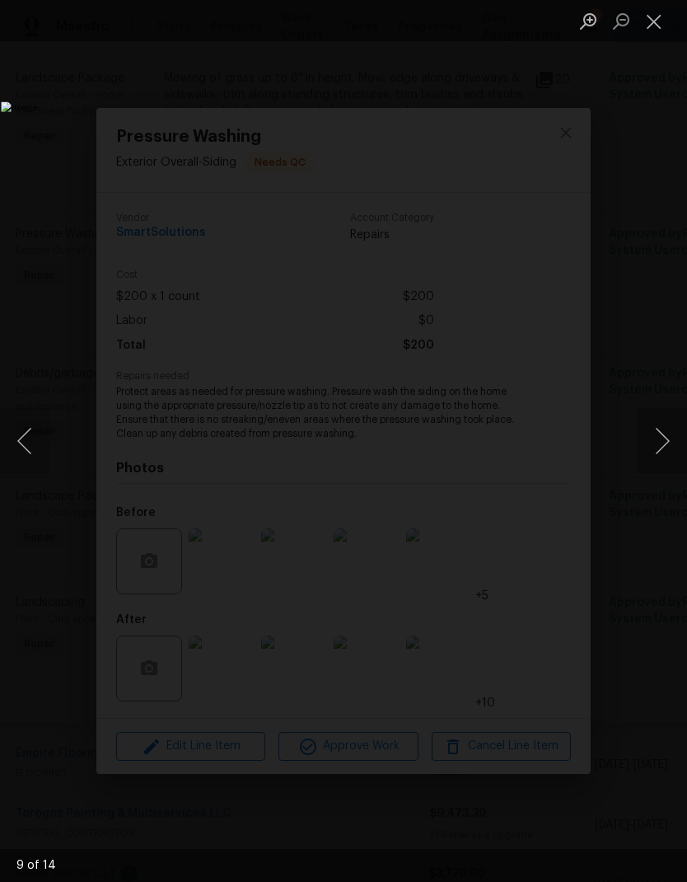
click at [668, 442] on button "Next image" at bounding box center [662, 441] width 49 height 66
click at [672, 441] on button "Next image" at bounding box center [662, 441] width 49 height 66
click at [667, 442] on button "Next image" at bounding box center [662, 441] width 49 height 66
click at [673, 441] on button "Next image" at bounding box center [662, 441] width 49 height 66
click at [653, 33] on button "Close lightbox" at bounding box center [654, 21] width 33 height 29
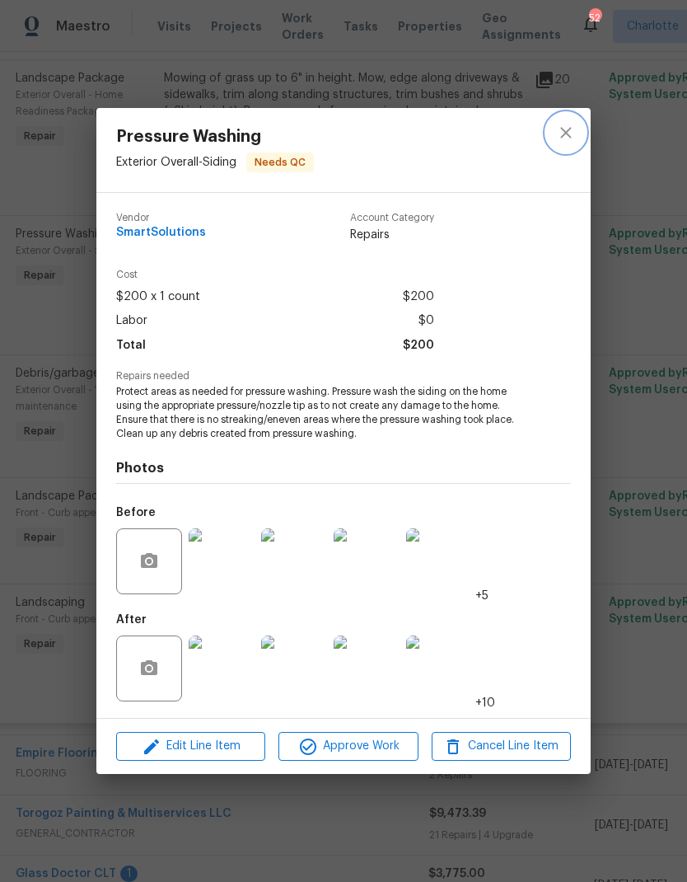
click at [565, 138] on icon "close" at bounding box center [566, 133] width 20 height 20
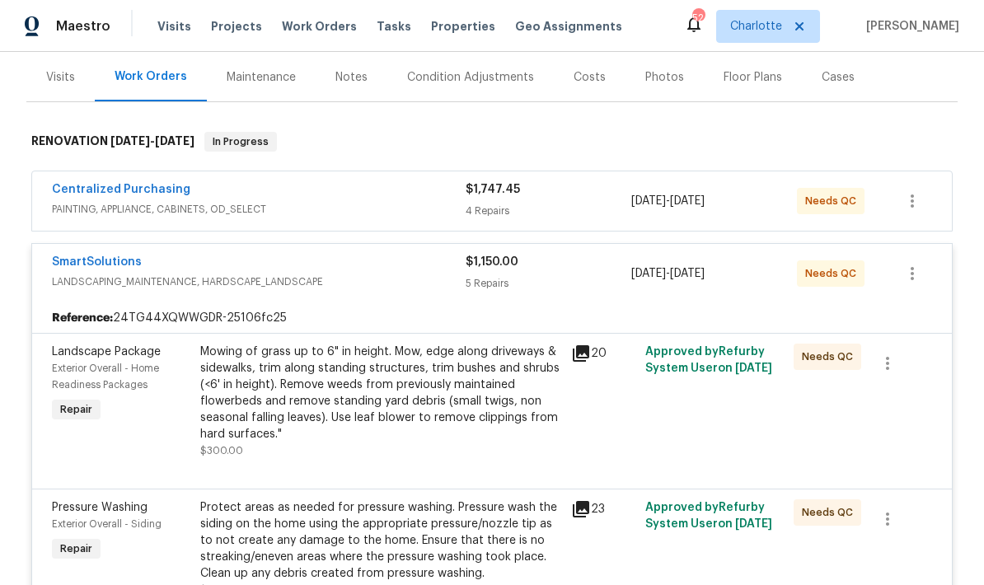
scroll to position [222, 0]
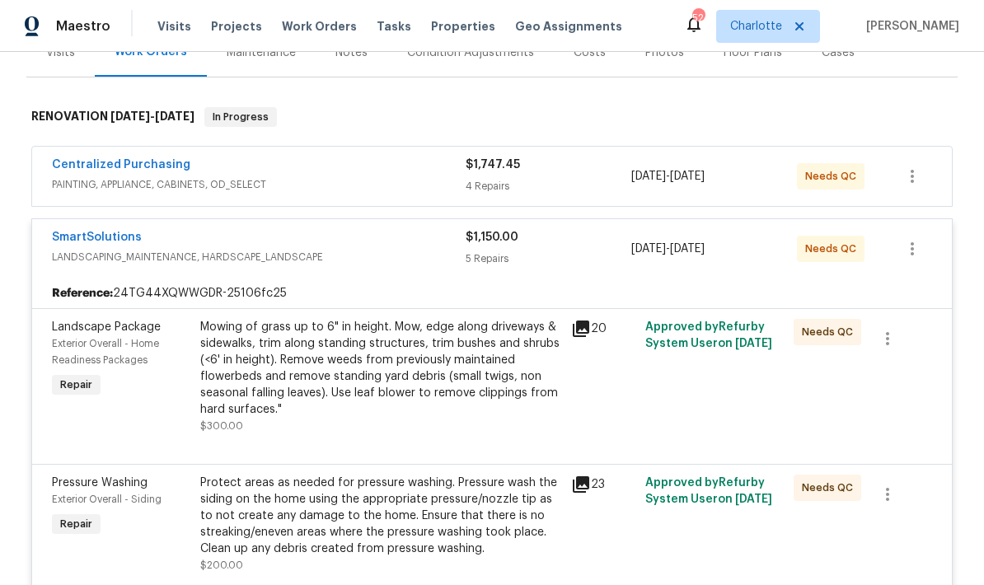
click at [98, 241] on link "SmartSolutions" at bounding box center [97, 238] width 90 height 12
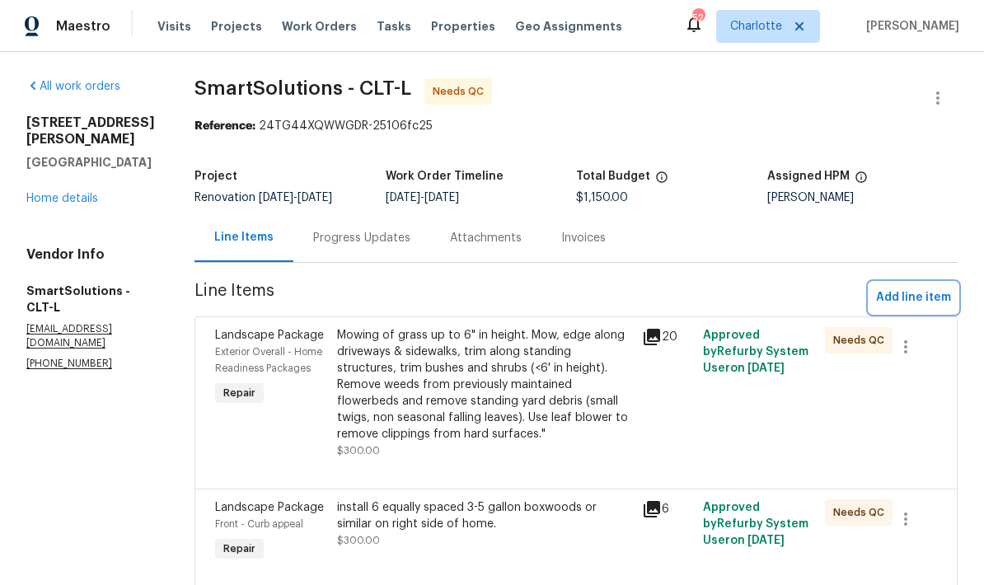
click at [686, 294] on span "Add line item" at bounding box center [913, 298] width 75 height 21
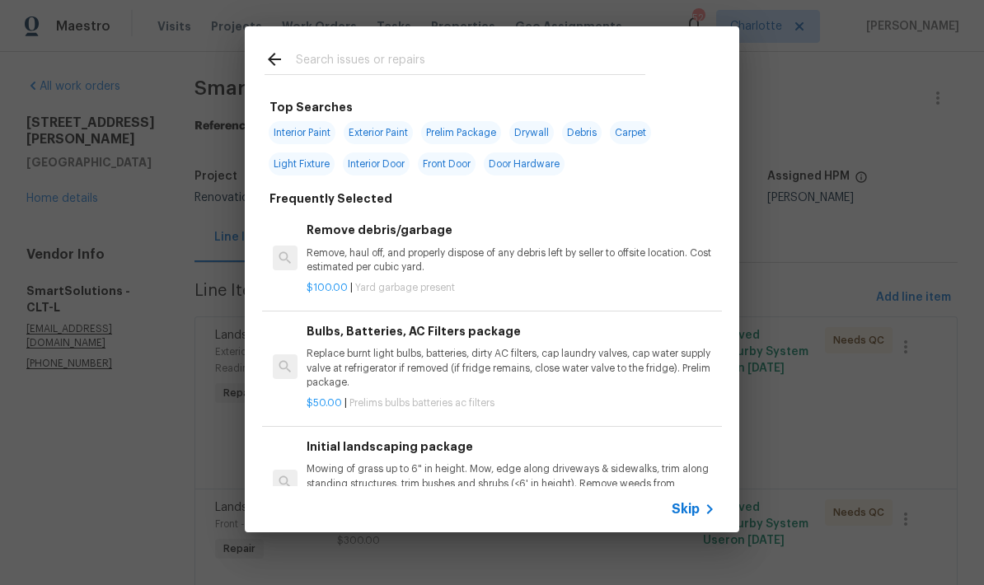
click at [524, 50] on input "text" at bounding box center [470, 61] width 349 height 25
type input "Pressure"
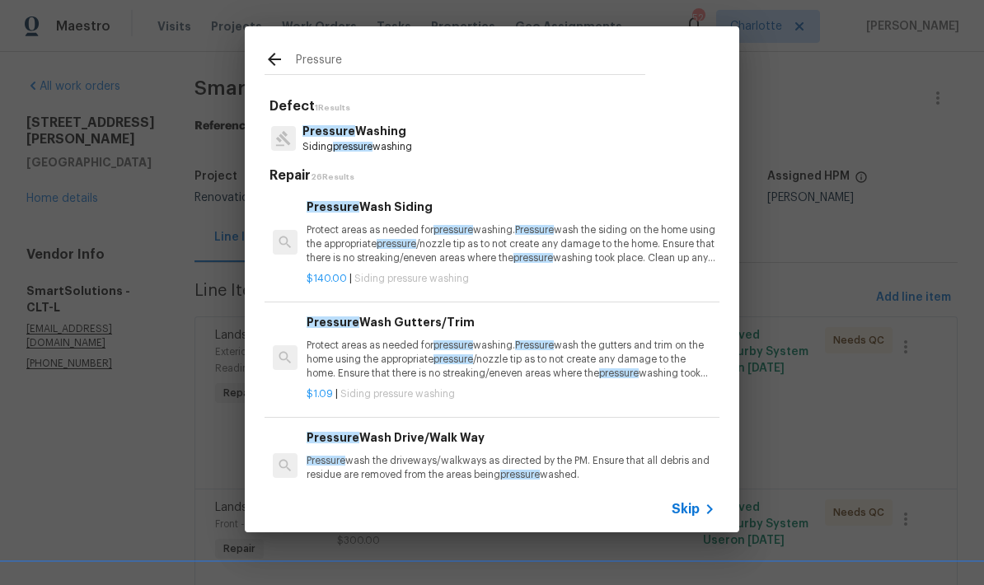
click at [337, 132] on span "Pressure" at bounding box center [328, 131] width 53 height 12
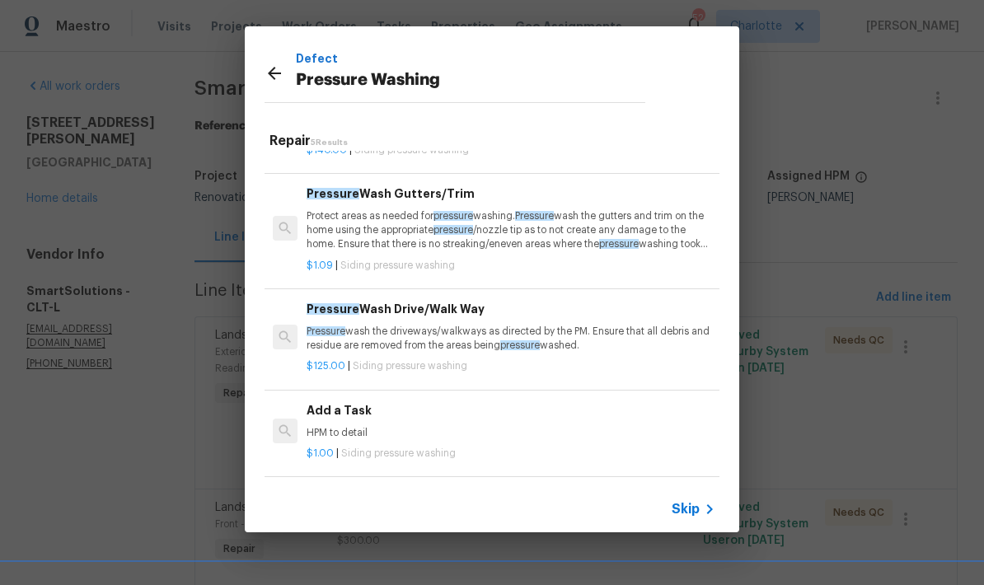
scroll to position [93, 0]
click at [596, 339] on p "Pressure wash the driveways/walkways as directed by the PM. Ensure that all deb…" at bounding box center [510, 340] width 409 height 28
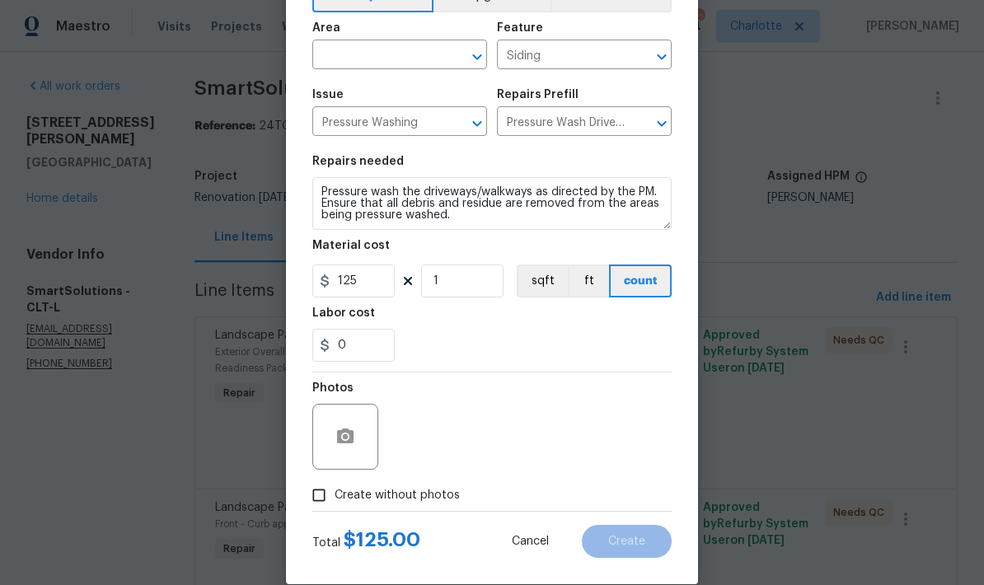
scroll to position [69, 0]
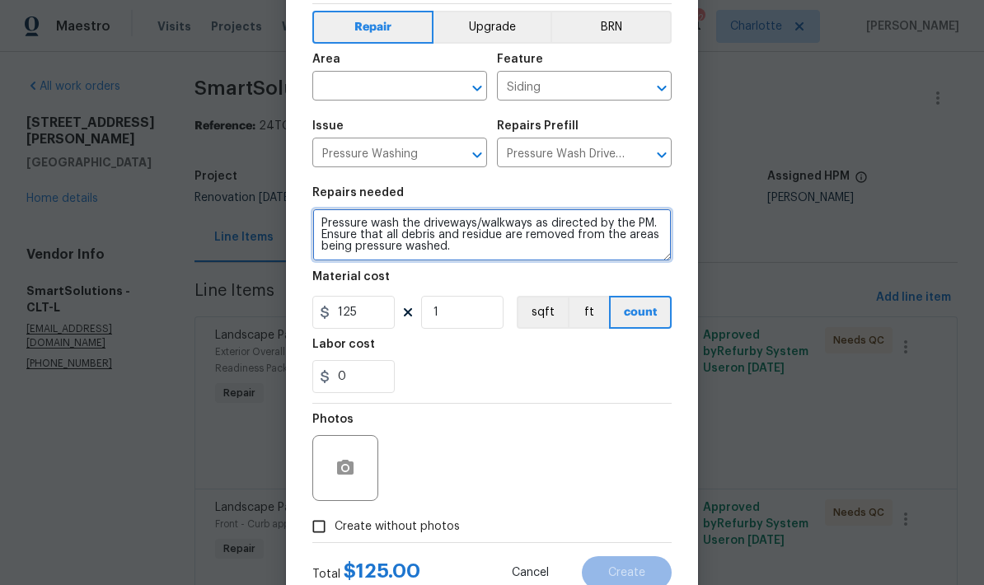
click at [416, 244] on textarea "Pressure wash the driveways/walkways as directed by the PM. Ensure that all deb…" at bounding box center [491, 234] width 359 height 53
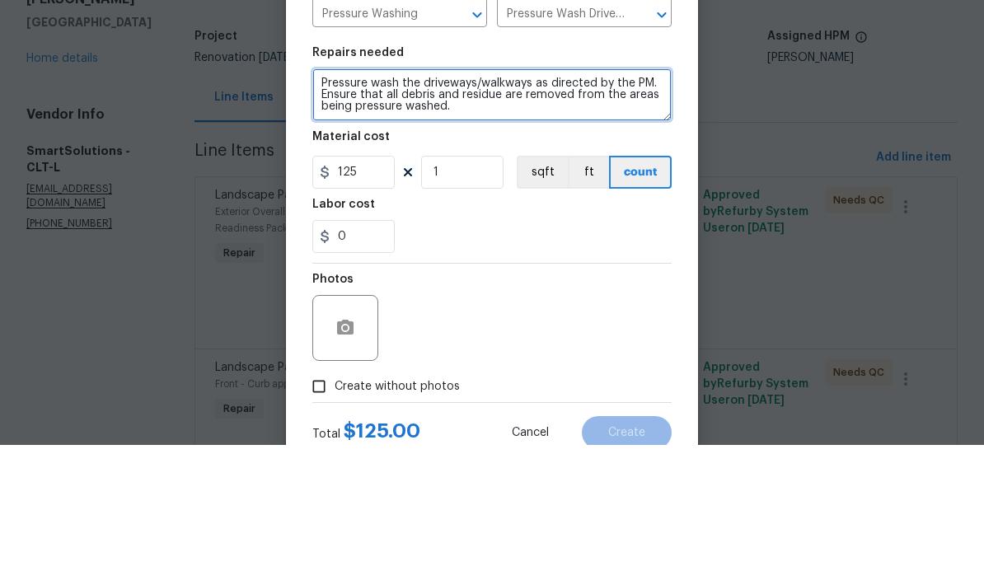
click at [353, 208] on textarea "Pressure wash the driveways/walkways as directed by the PM. Ensure that all deb…" at bounding box center [491, 234] width 359 height 53
click at [344, 208] on textarea "Pressure wash the driveways/walkways as directed by the PM. Ensure that all deb…" at bounding box center [491, 234] width 359 height 53
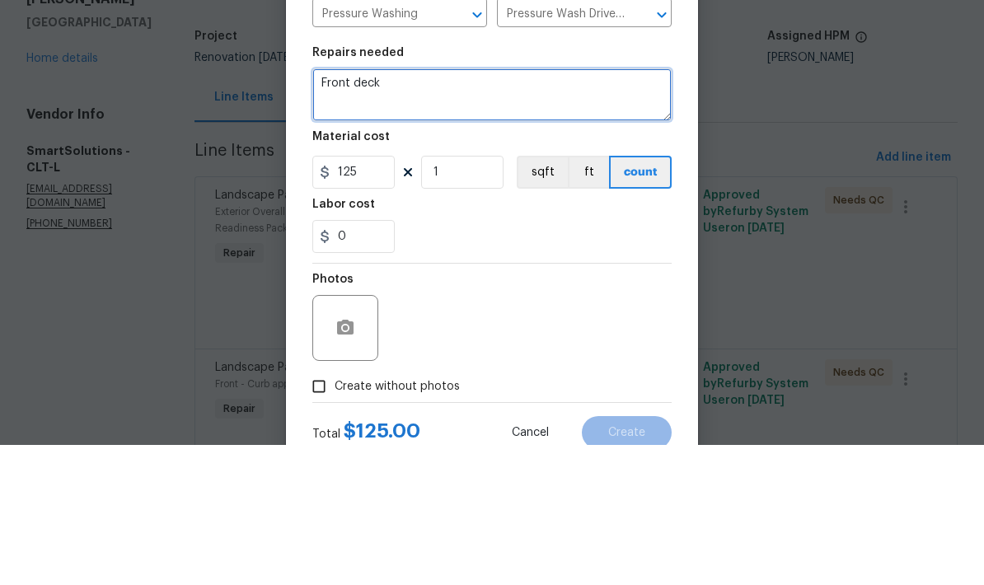
click at [322, 208] on textarea "Front deck" at bounding box center [491, 234] width 359 height 53
click at [316, 208] on textarea "Front deck" at bounding box center [491, 234] width 359 height 53
type textarea "All of Front deck"
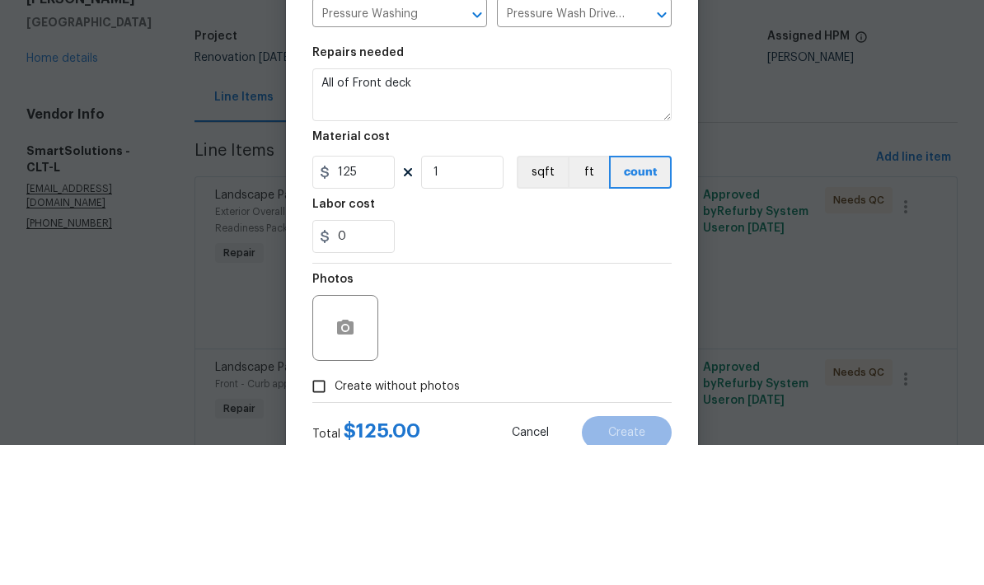
click at [682, 129] on div "Create Line Item Repair Upgrade BRN Area ​ Feature Siding ​ Issue Pressure Wash…" at bounding box center [492, 286] width 412 height 660
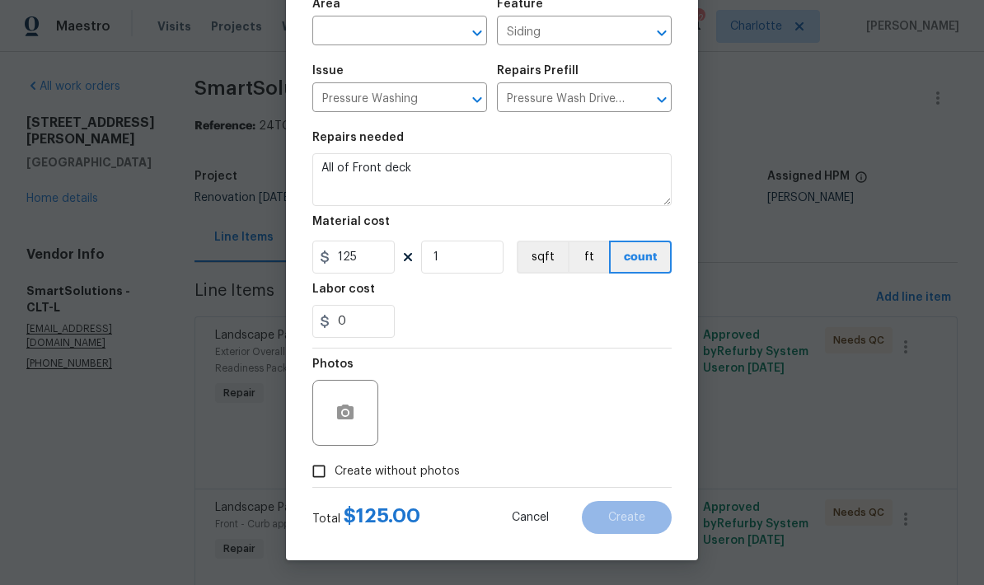
scroll to position [128, 0]
click at [321, 464] on input "Create without photos" at bounding box center [318, 471] width 31 height 31
checkbox input "true"
click at [594, 414] on textarea at bounding box center [531, 413] width 280 height 66
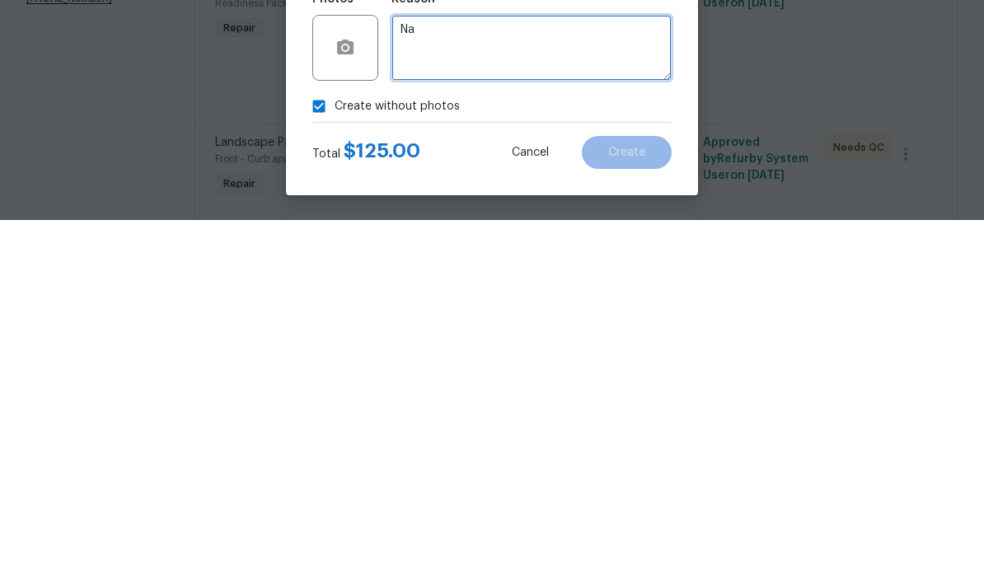
type textarea "Na"
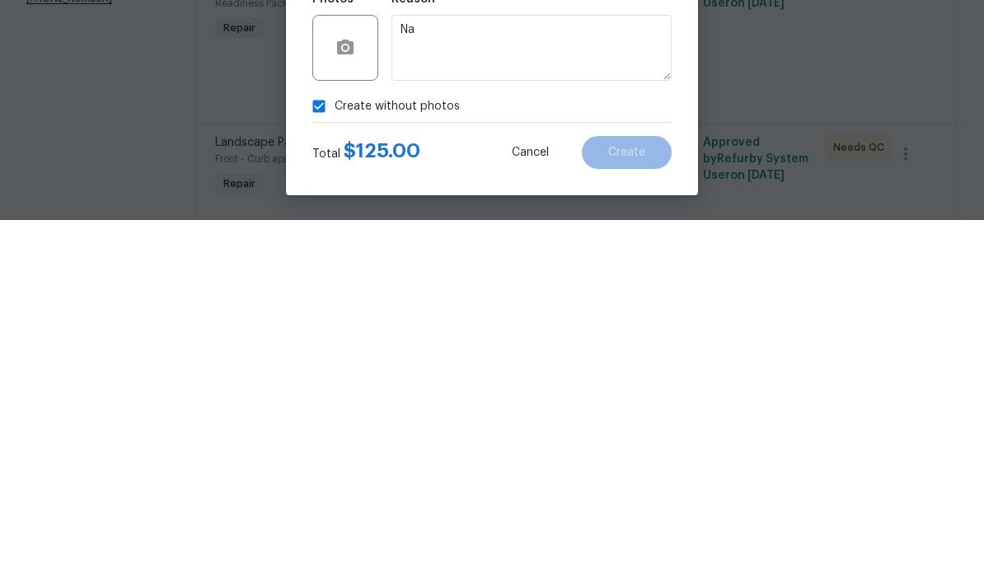
click at [651, 456] on div "Create without photos" at bounding box center [491, 471] width 359 height 31
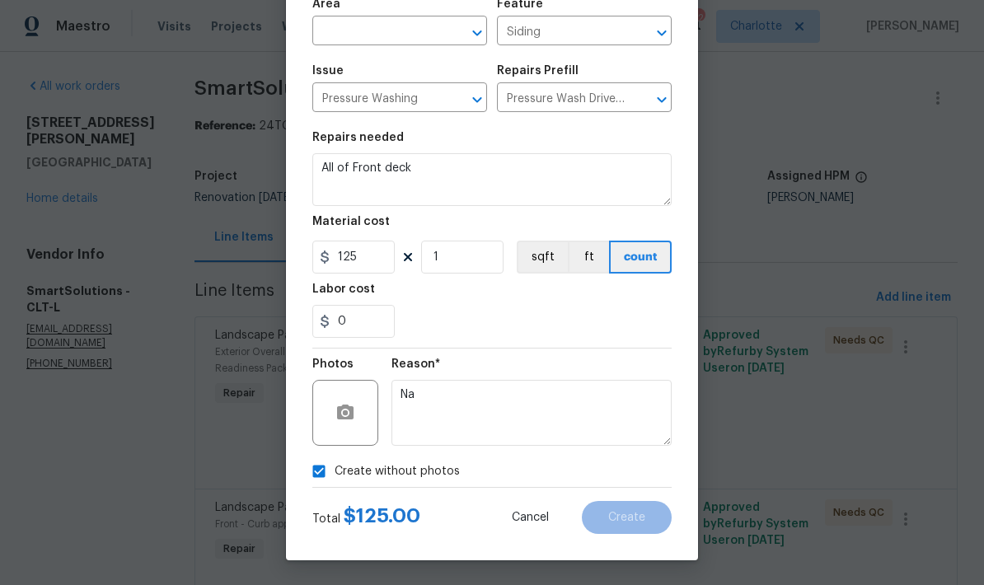
click at [346, 34] on input "text" at bounding box center [376, 33] width 129 height 26
click at [341, 119] on li "Front" at bounding box center [399, 132] width 175 height 27
type input "Front"
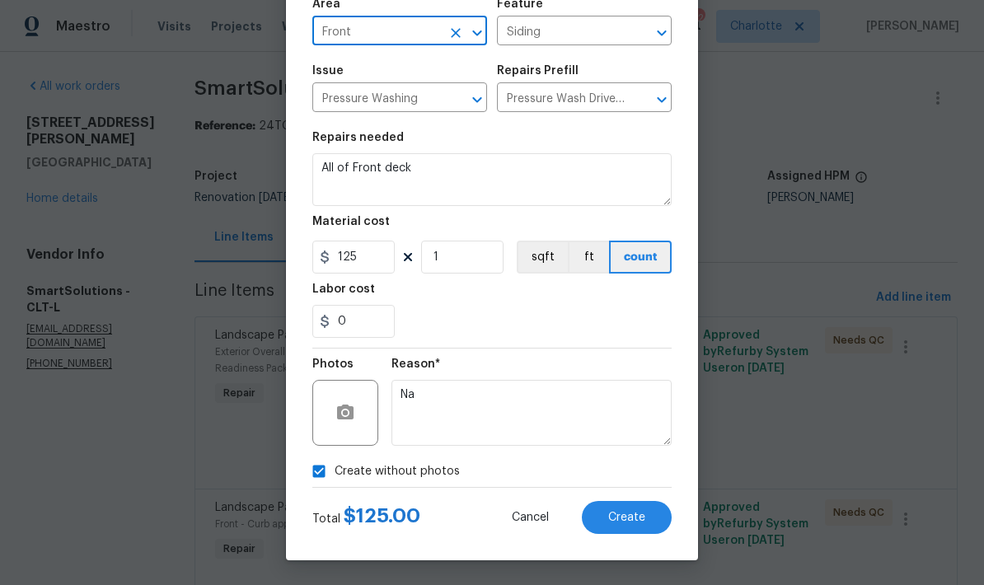
click at [628, 132] on div "Repairs needed" at bounding box center [491, 142] width 359 height 21
click at [638, 507] on button "Create" at bounding box center [627, 517] width 90 height 33
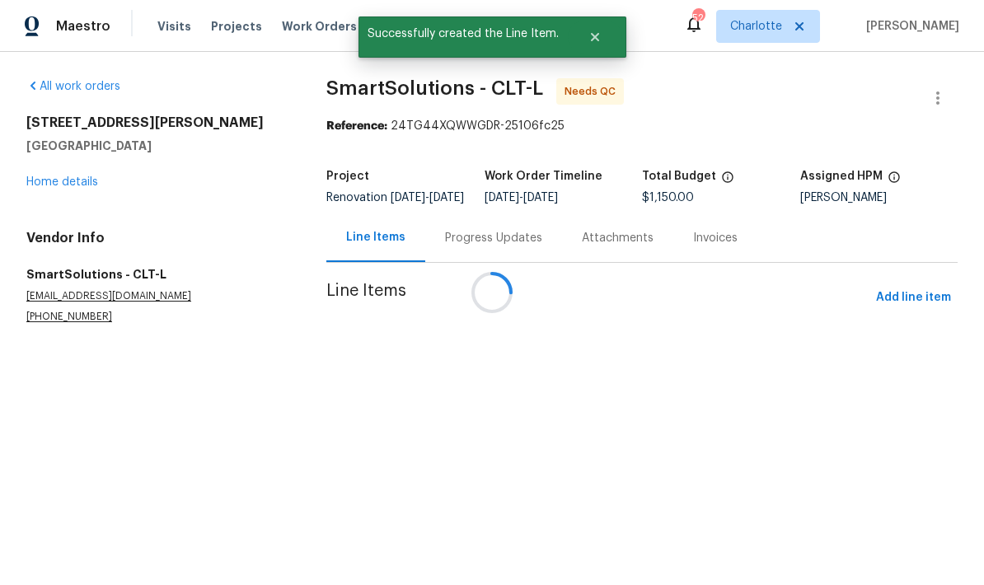
scroll to position [0, 0]
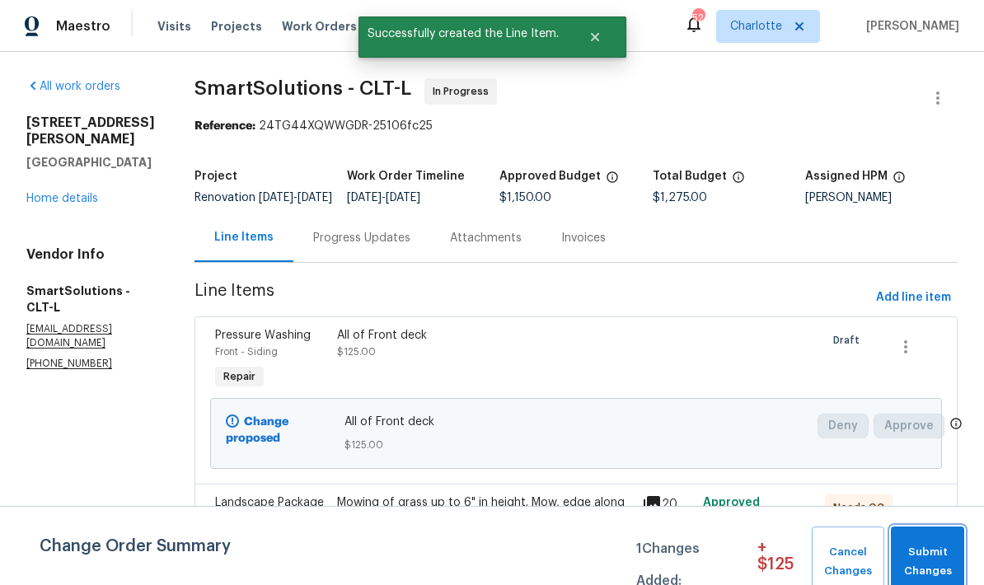
click at [686, 550] on span "Submit Changes" at bounding box center [927, 562] width 57 height 38
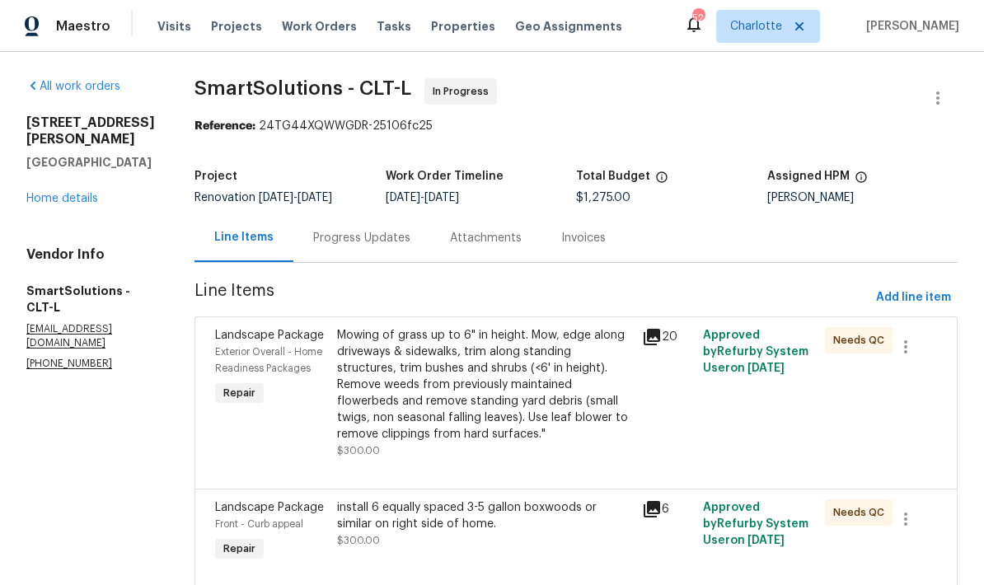
click at [84, 201] on link "Home details" at bounding box center [62, 199] width 72 height 12
